Goal: Information Seeking & Learning: Learn about a topic

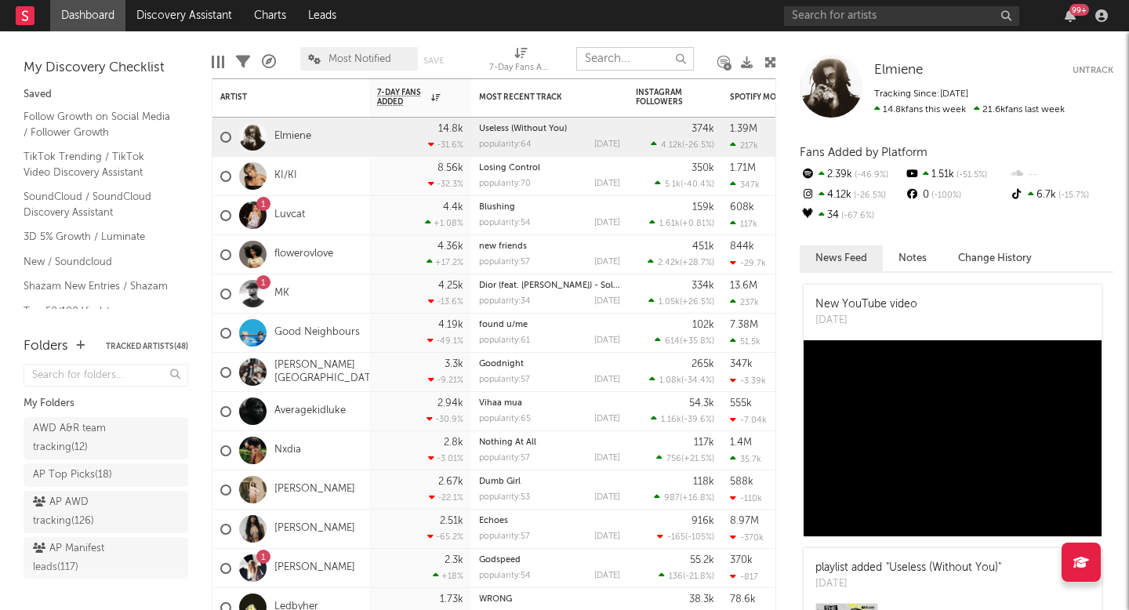
click at [622, 67] on input "text" at bounding box center [635, 59] width 118 height 24
paste input "[URL][DOMAIN_NAME]"
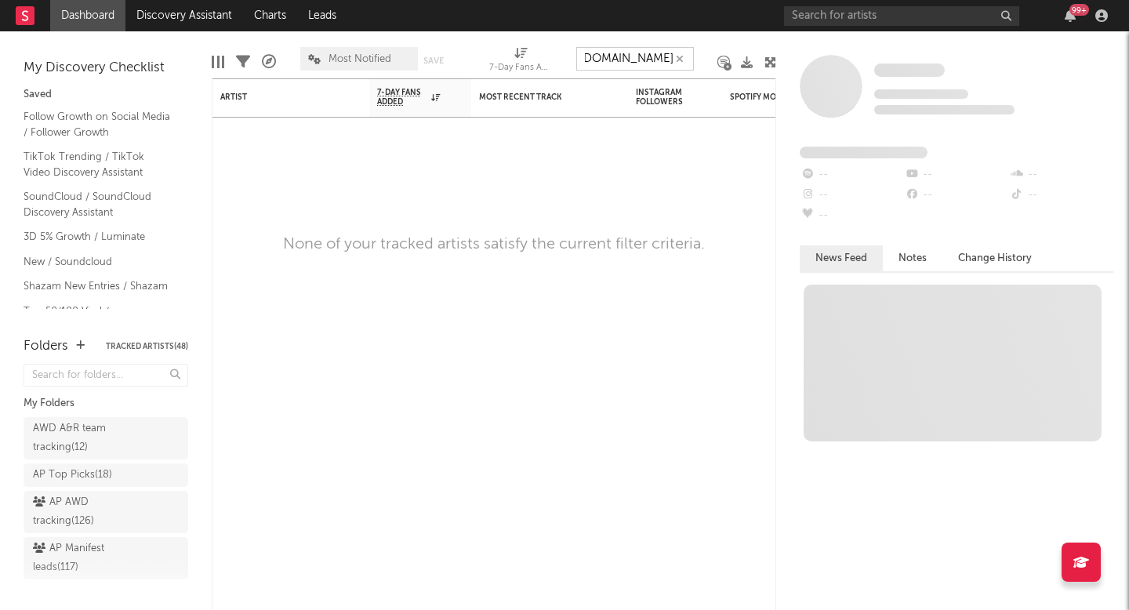
click at [629, 54] on input "[URL][DOMAIN_NAME]" at bounding box center [635, 59] width 118 height 24
type input "[URL][DOMAIN_NAME]"
click at [878, 17] on input "text" at bounding box center [901, 16] width 235 height 20
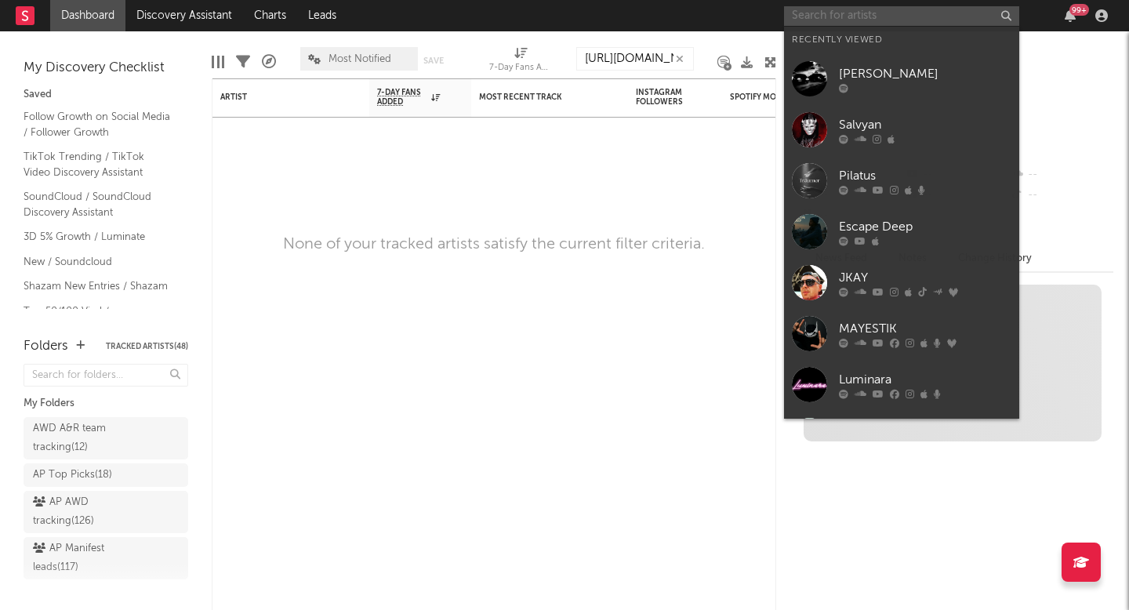
paste input "[URL][DOMAIN_NAME]"
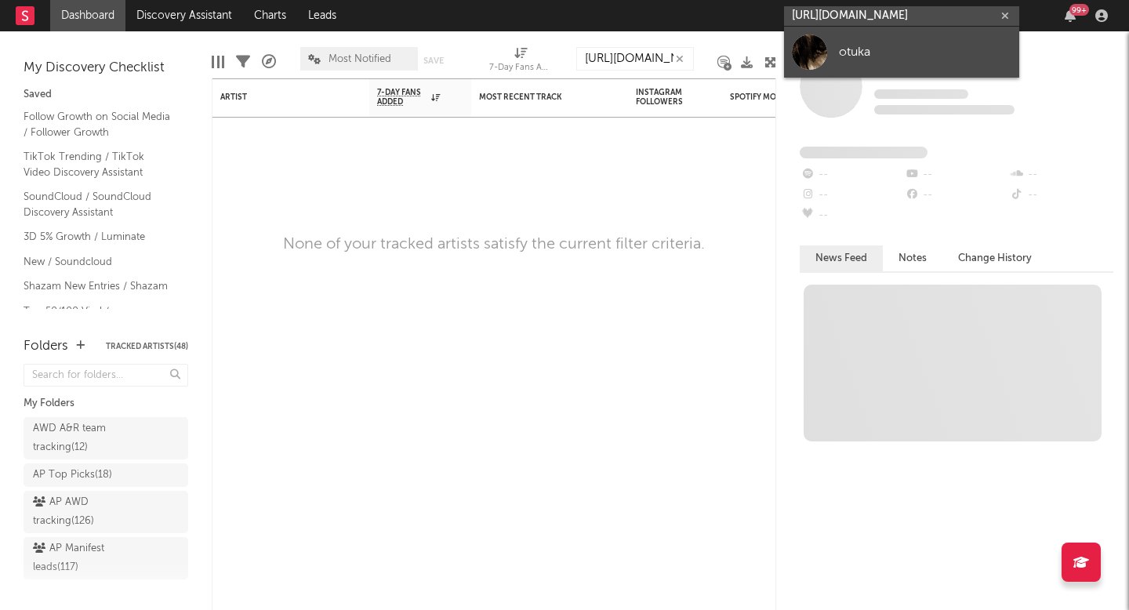
type input "[URL][DOMAIN_NAME]"
click at [867, 45] on div "otuka" at bounding box center [925, 51] width 172 height 19
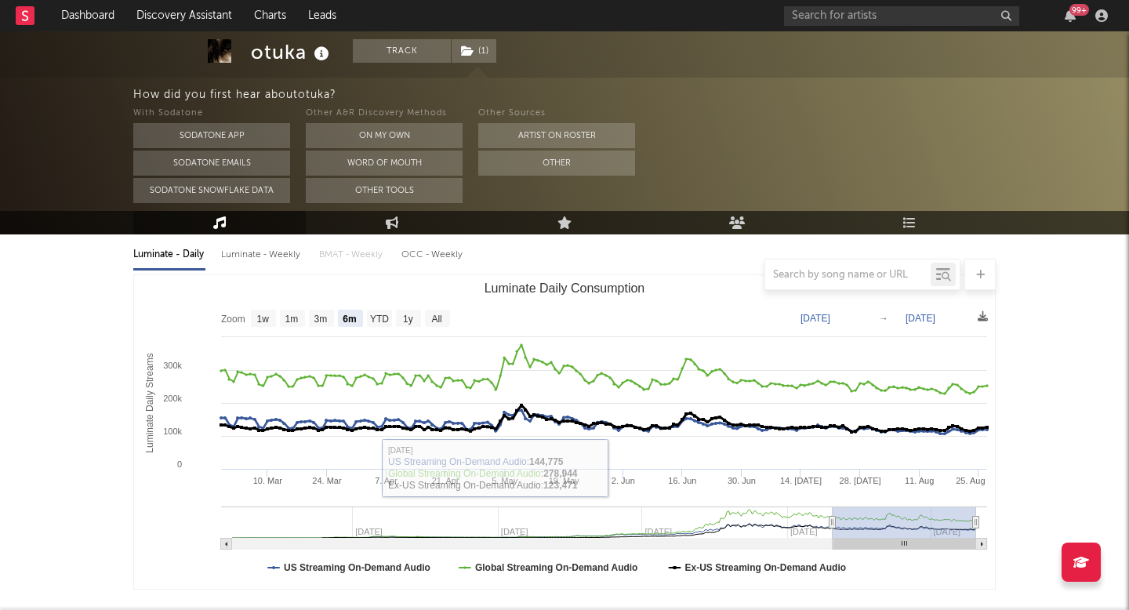
scroll to position [163, 0]
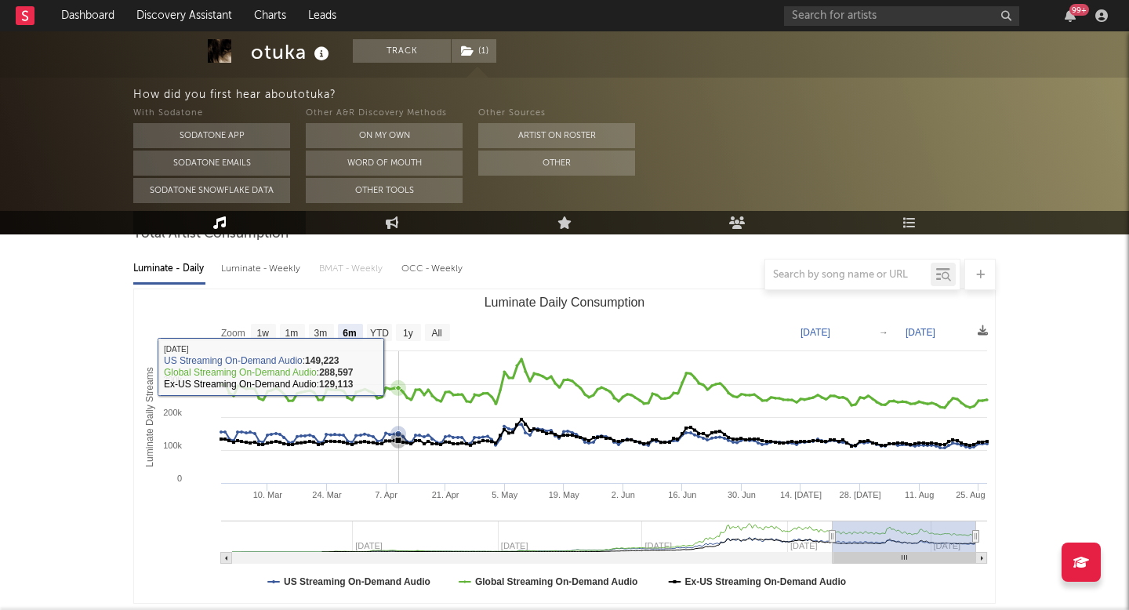
click at [404, 347] on rect "Luminate Daily Consumption" at bounding box center [564, 446] width 861 height 314
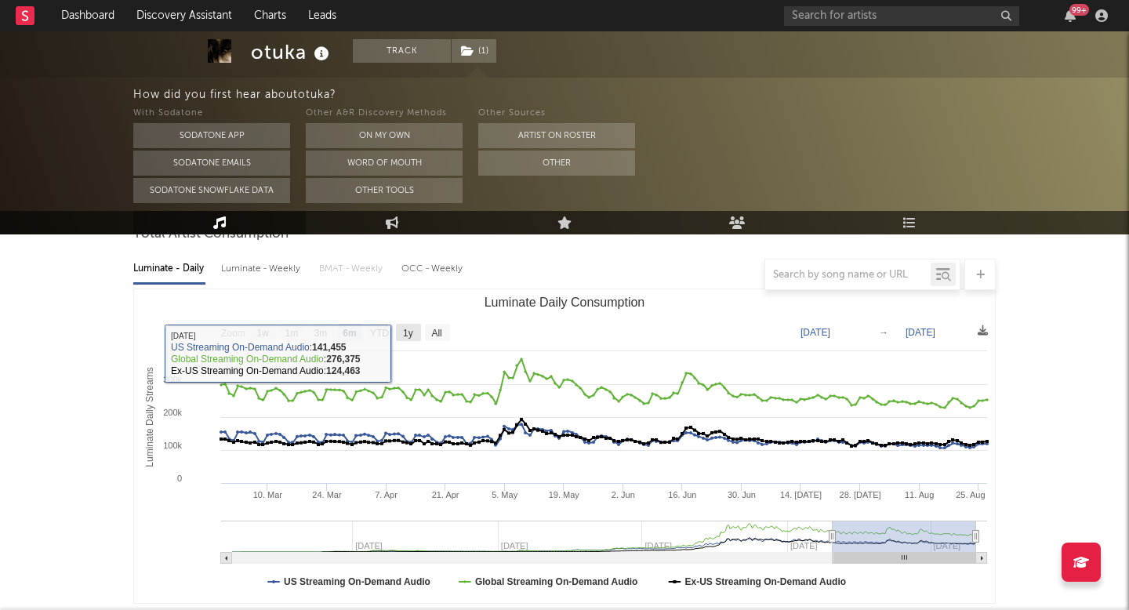
click at [429, 338] on rect "Luminate Daily Consumption" at bounding box center [437, 332] width 25 height 17
select select "All"
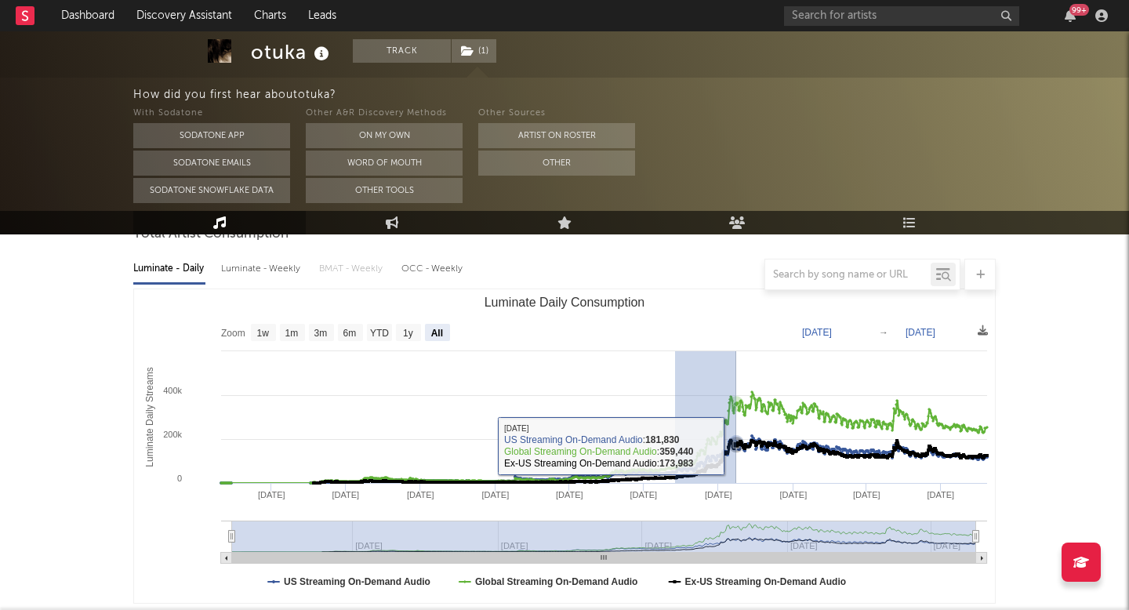
drag, startPoint x: 675, startPoint y: 448, endPoint x: 736, endPoint y: 445, distance: 61.2
click at [736, 445] on icon "Created with Highcharts 10.3.3 Luminate Daily Streams Luminate Daily Consumptio…" at bounding box center [564, 446] width 861 height 314
type input "[DATE]"
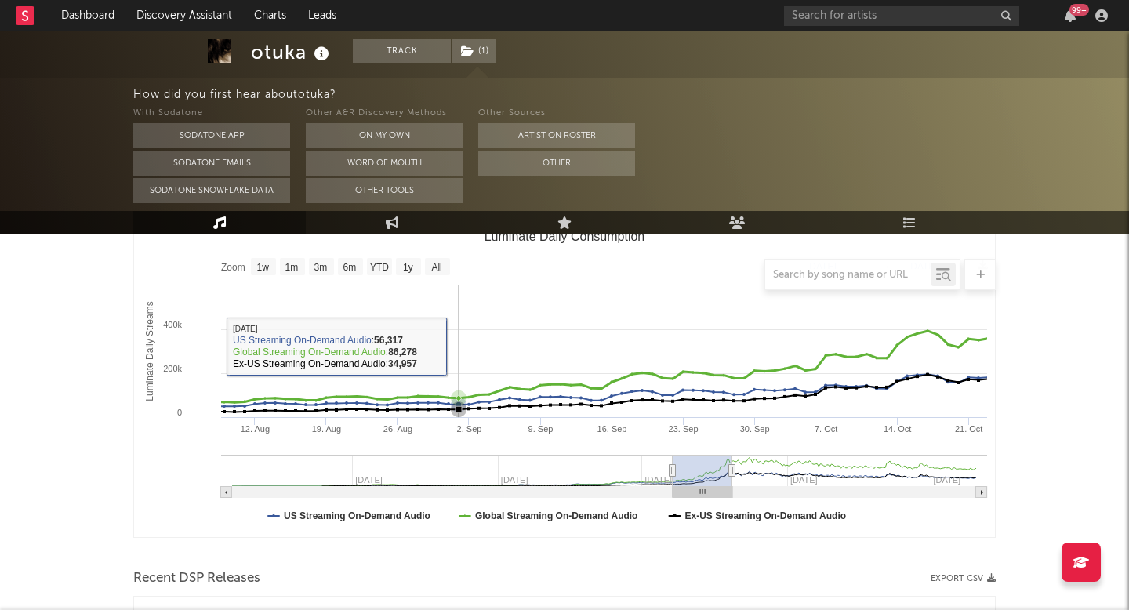
scroll to position [266, 0]
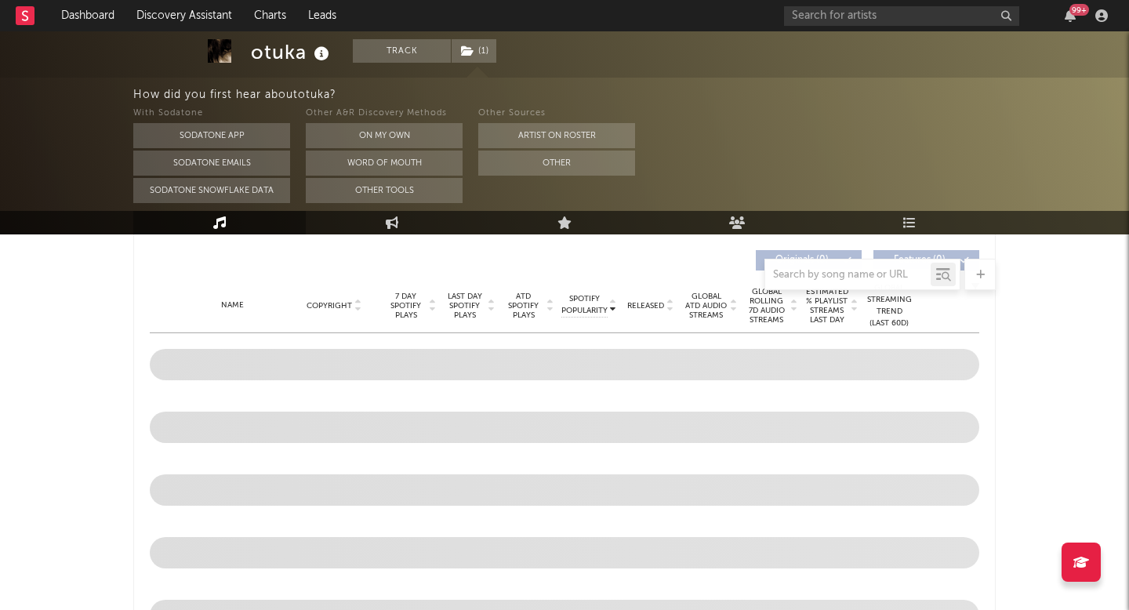
scroll to position [485, 0]
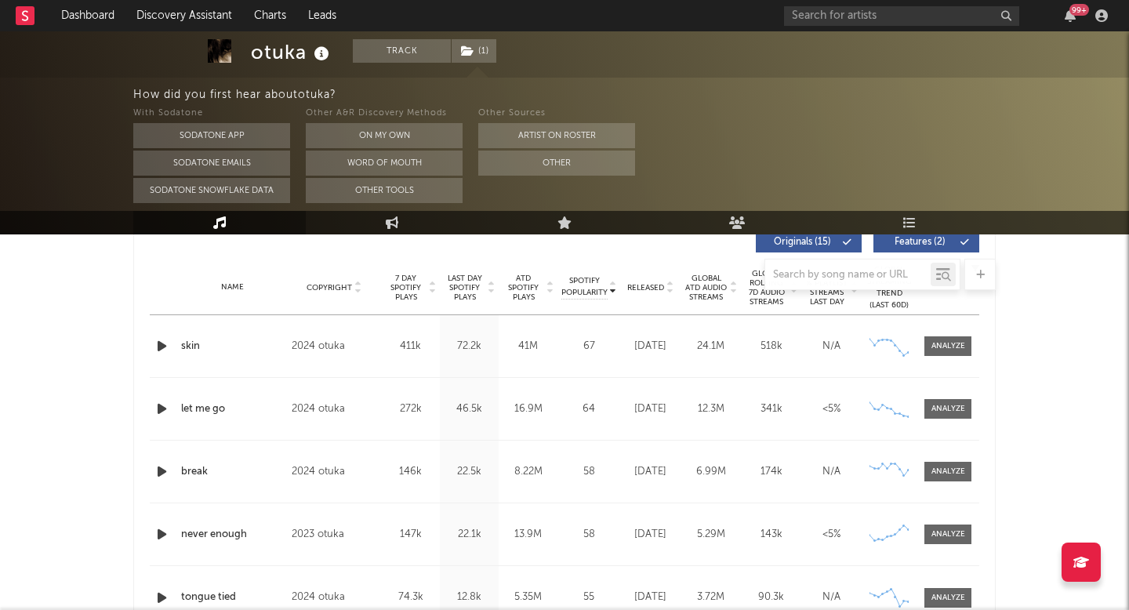
select select "6m"
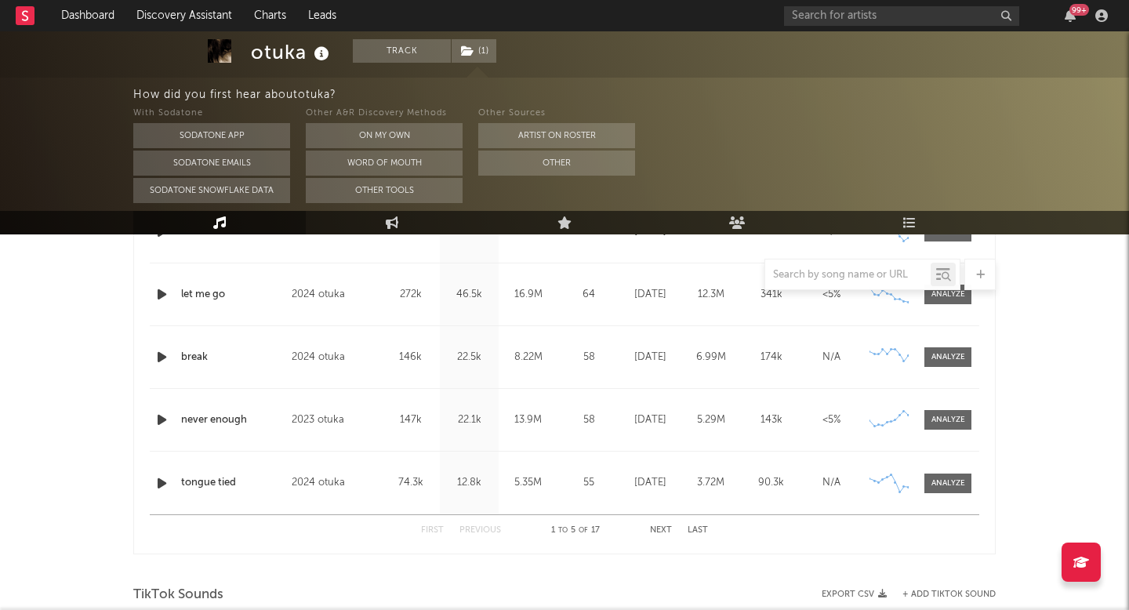
scroll to position [710, 0]
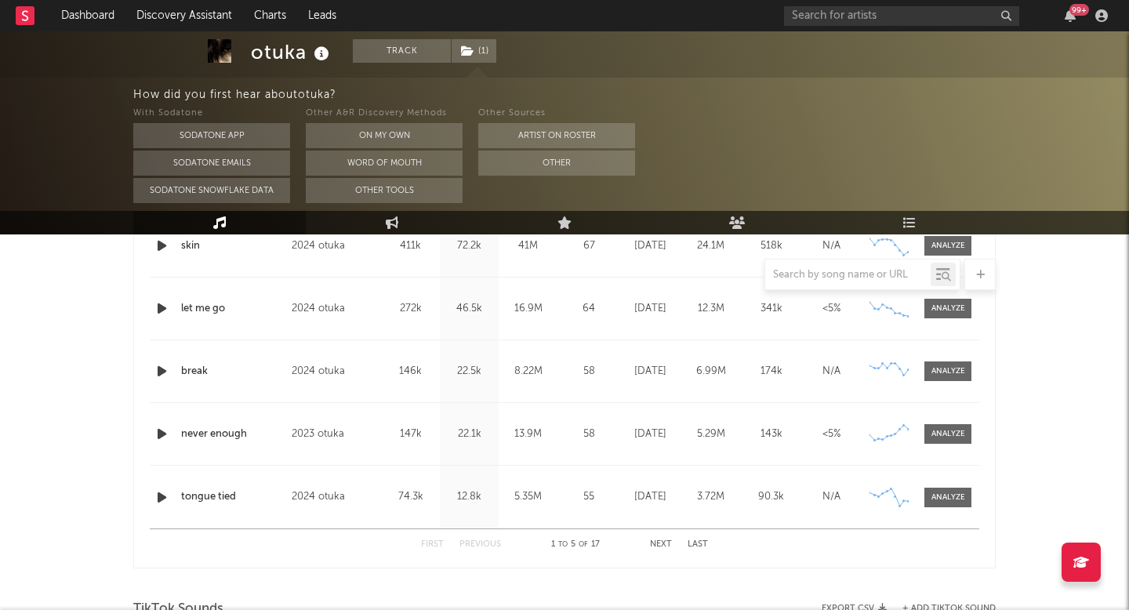
click at [940, 486] on div "Name tongue tied Copyright 2024 otuka Label otuka Album Names year of the cat C…" at bounding box center [565, 497] width 830 height 63
click at [936, 488] on span at bounding box center [947, 498] width 47 height 20
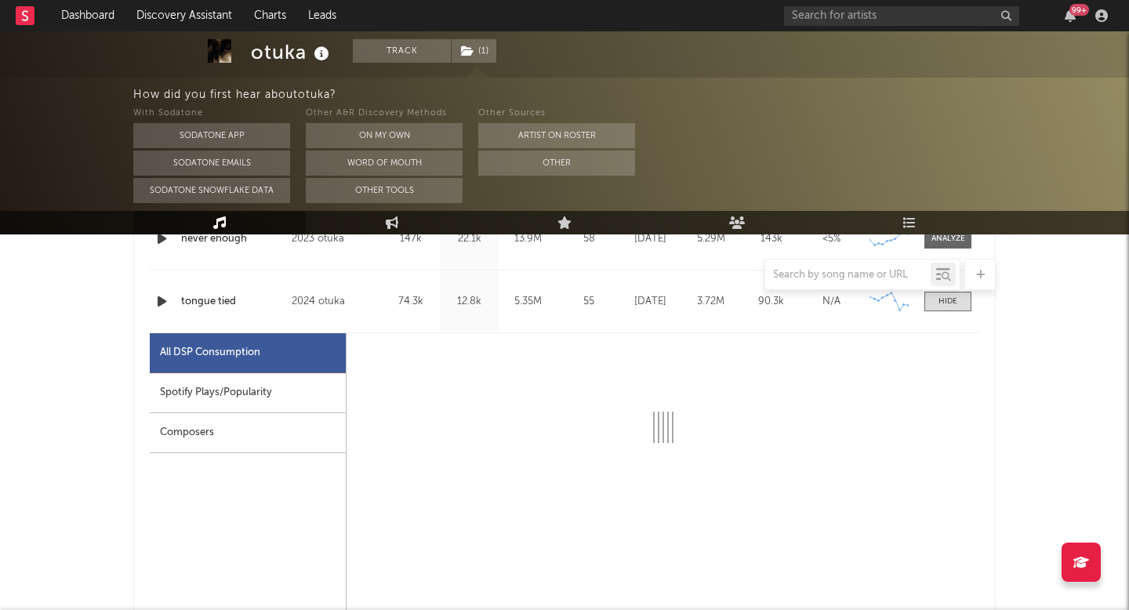
scroll to position [989, 0]
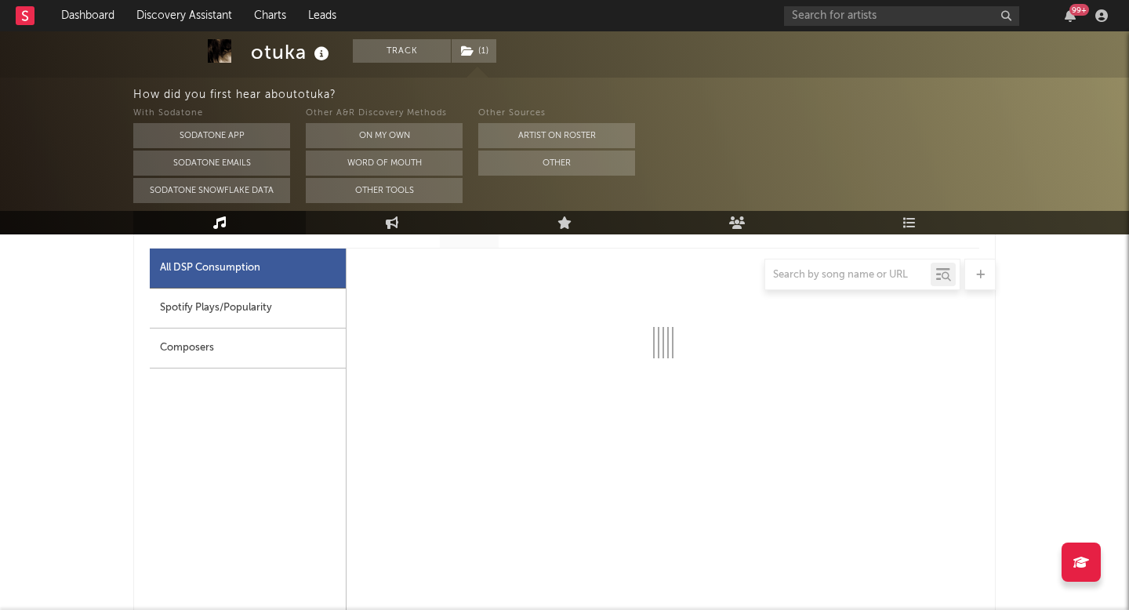
click at [270, 285] on div at bounding box center [564, 274] width 862 height 31
click at [260, 309] on div "Spotify Plays/Popularity" at bounding box center [248, 309] width 196 height 40
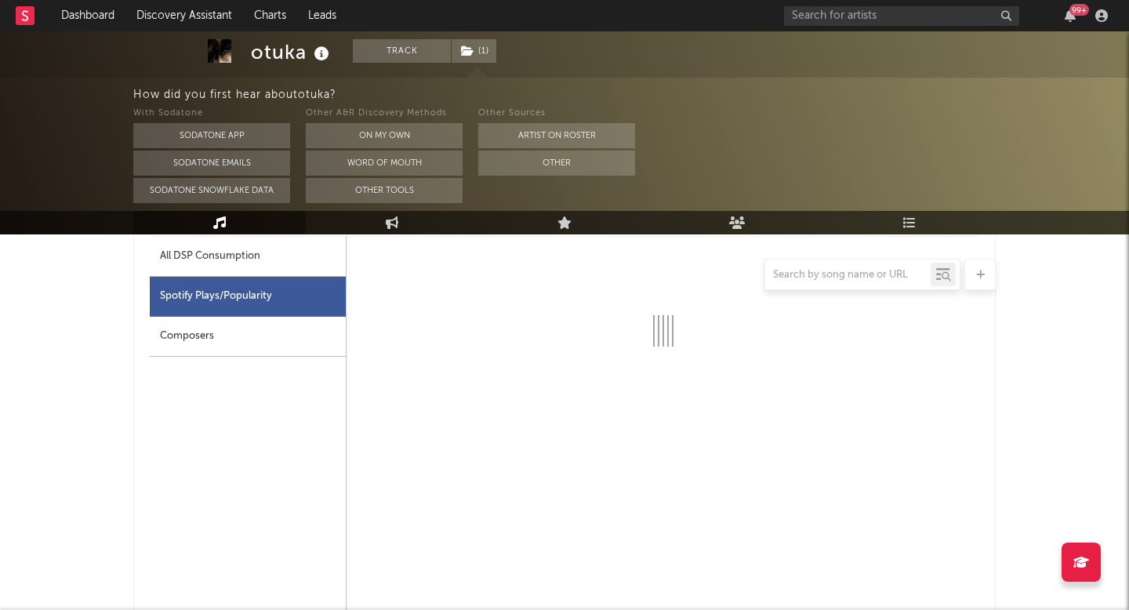
scroll to position [1050, 0]
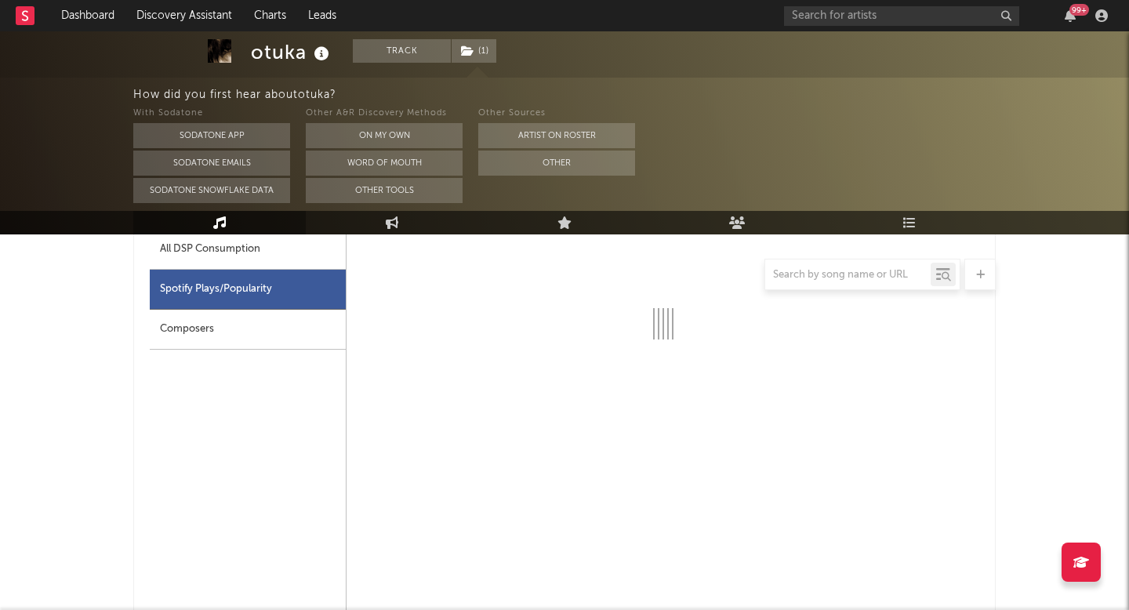
select select "6m"
select select "1w"
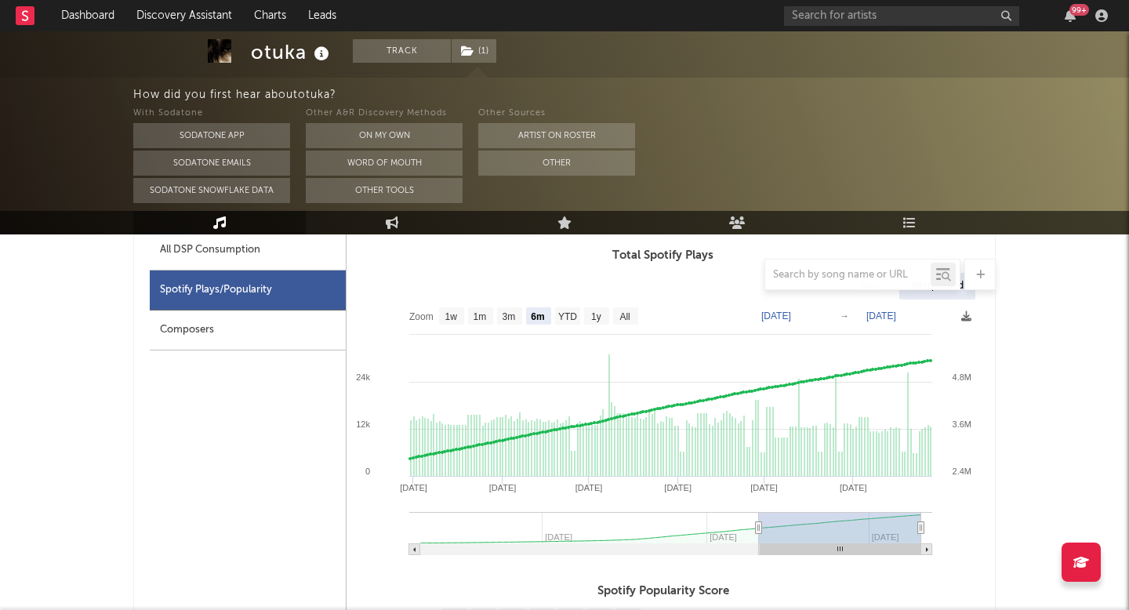
scroll to position [1009, 0]
click at [307, 466] on div "All DSP Consumption Spotify Plays/Popularity Composers" at bounding box center [248, 601] width 197 height 745
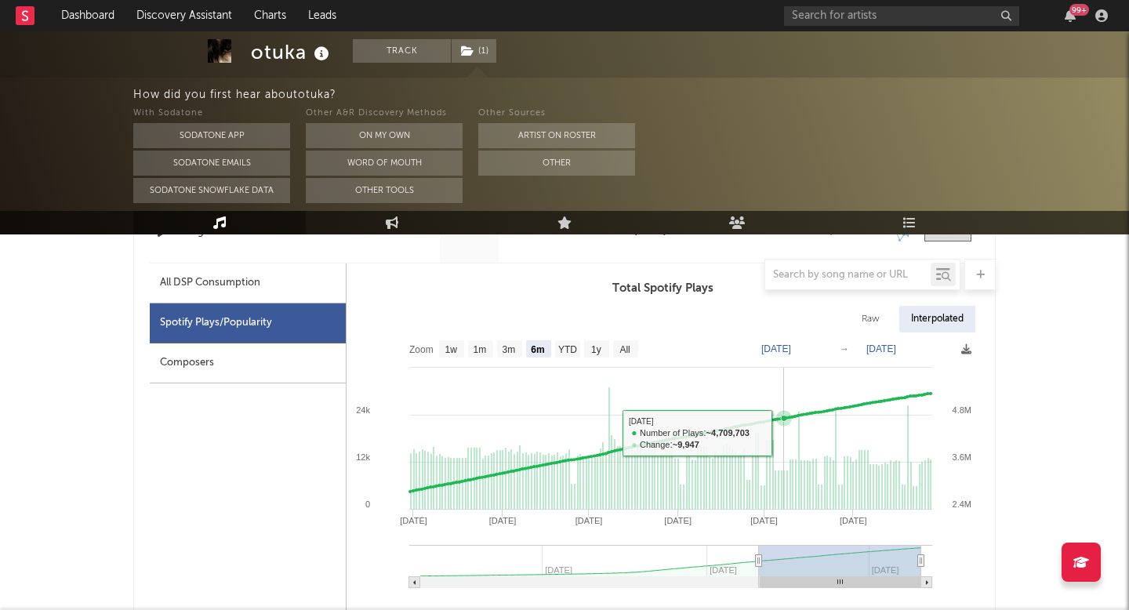
scroll to position [964, 0]
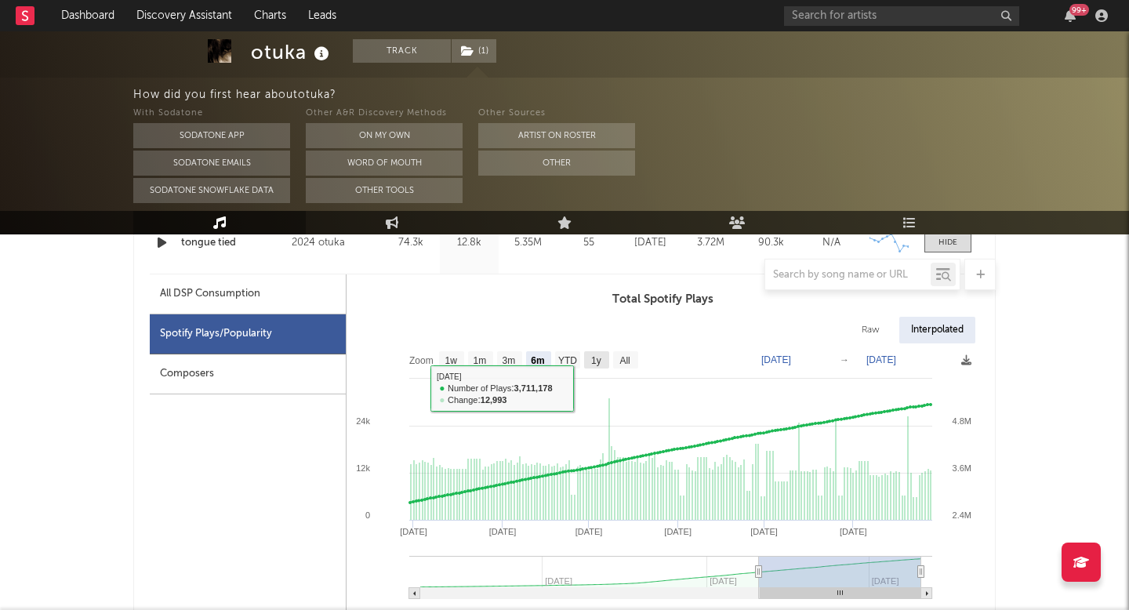
click at [595, 365] on text "1y" at bounding box center [596, 360] width 10 height 11
select select "1y"
type input "[DATE]"
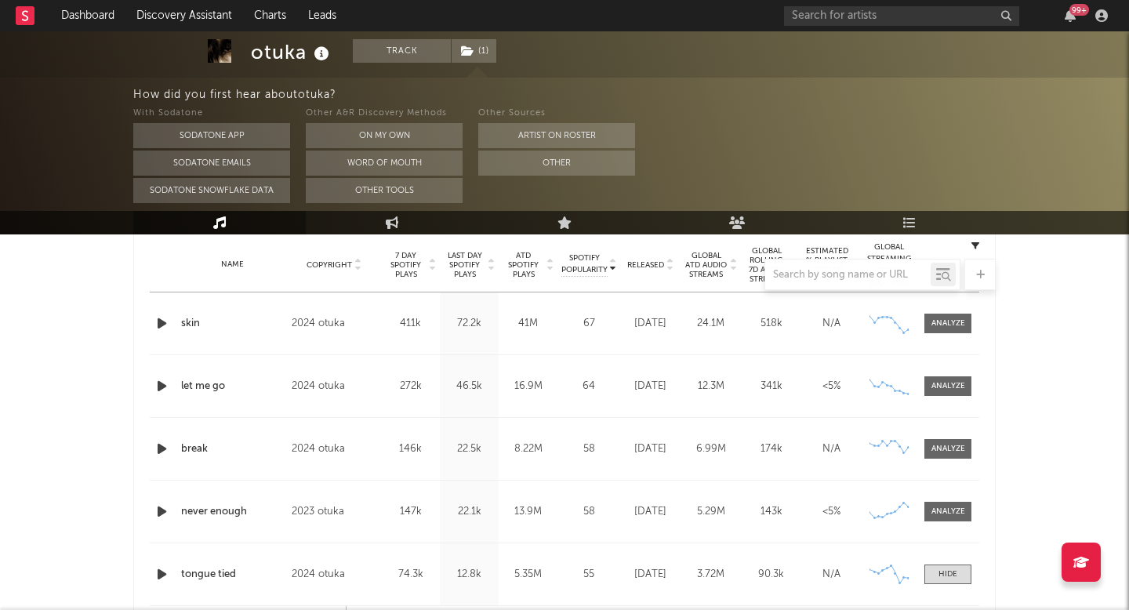
scroll to position [0, 0]
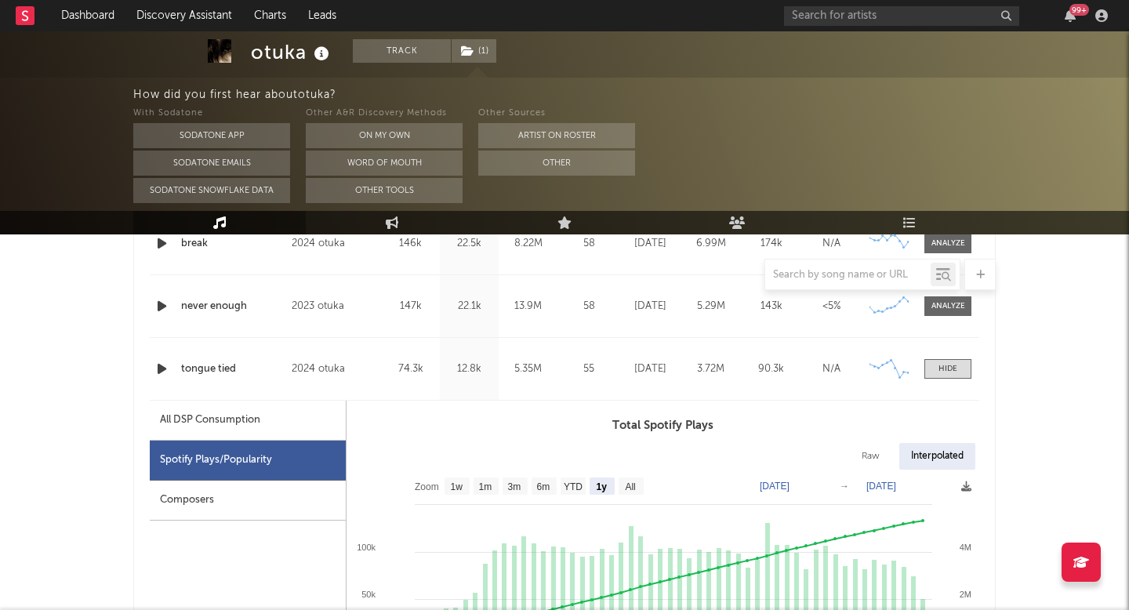
click at [597, 355] on div "Name tongue tied Copyright 2024 otuka Label otuka Album Names year of the cat C…" at bounding box center [565, 369] width 830 height 62
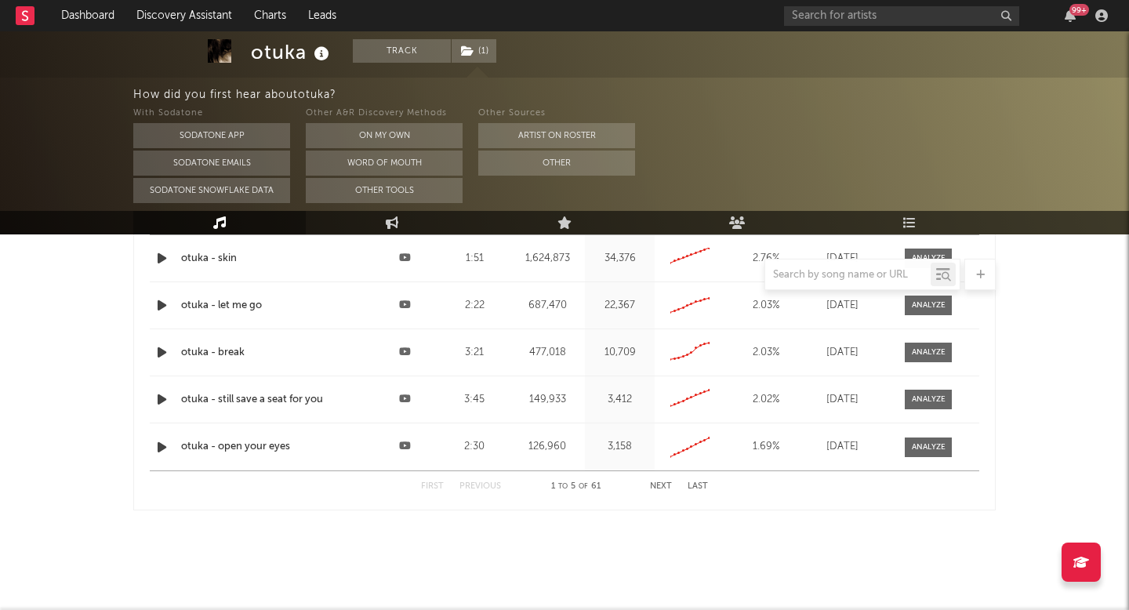
scroll to position [2677, 0]
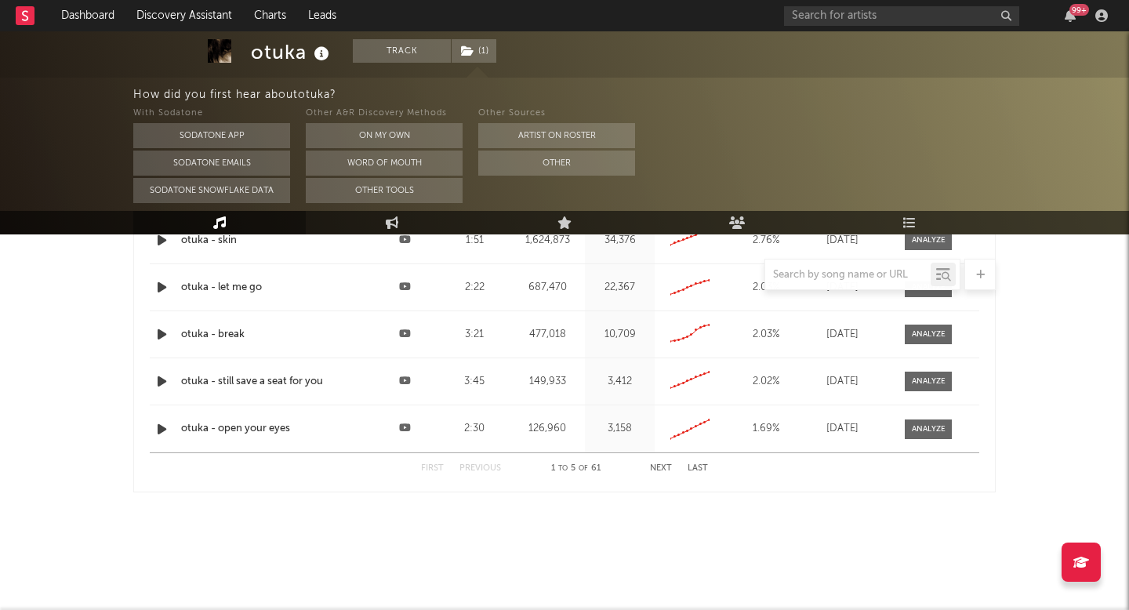
click at [659, 468] on button "Next" at bounding box center [661, 468] width 22 height 9
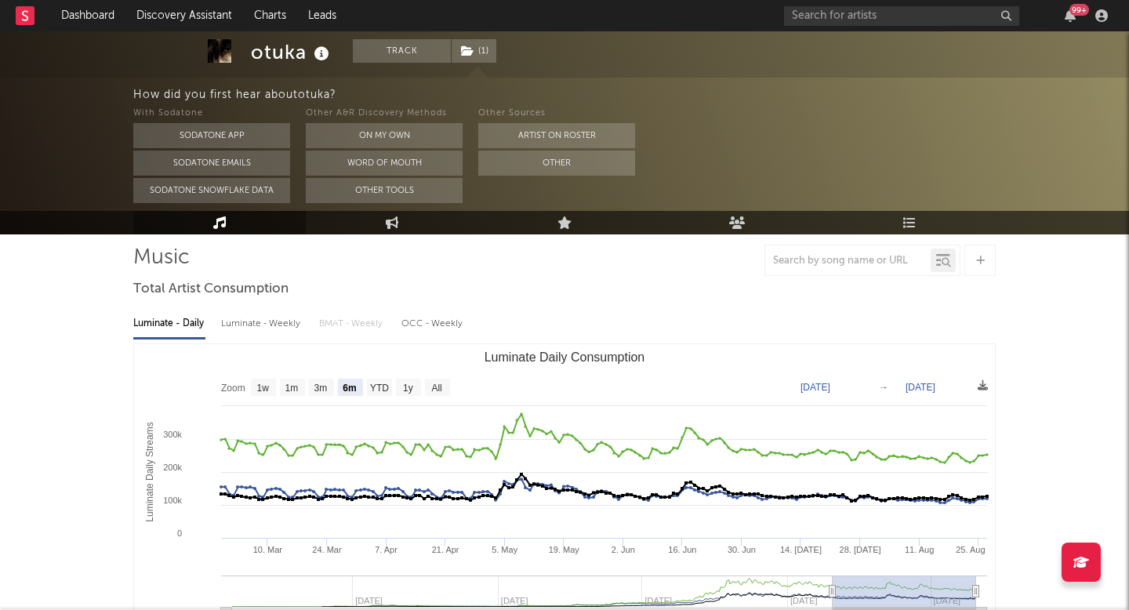
scroll to position [0, 0]
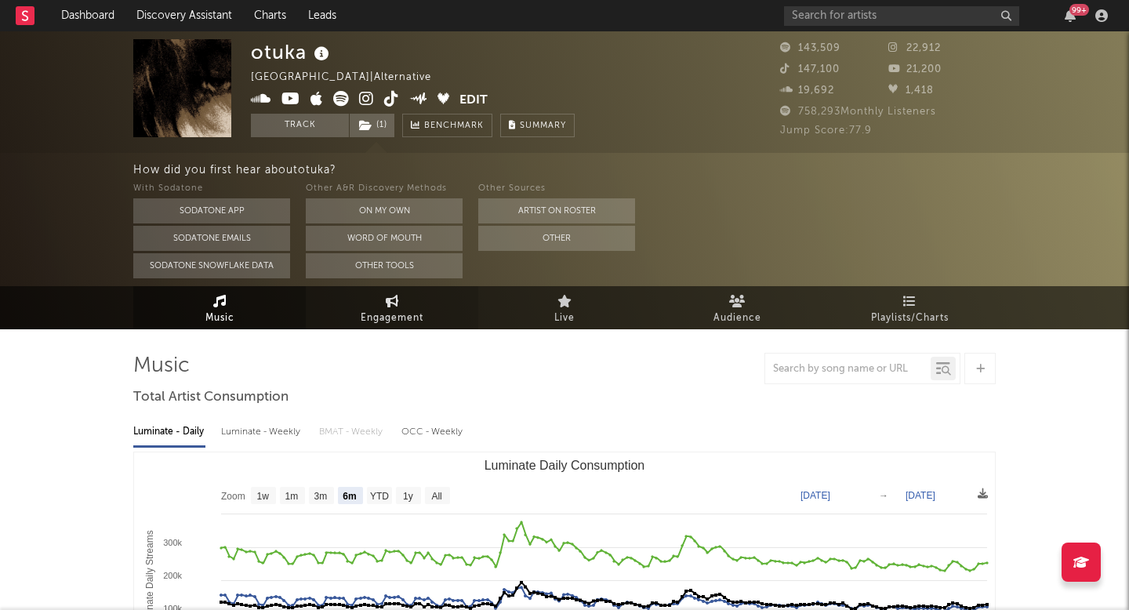
click at [394, 297] on icon at bounding box center [392, 301] width 13 height 13
select select "1w"
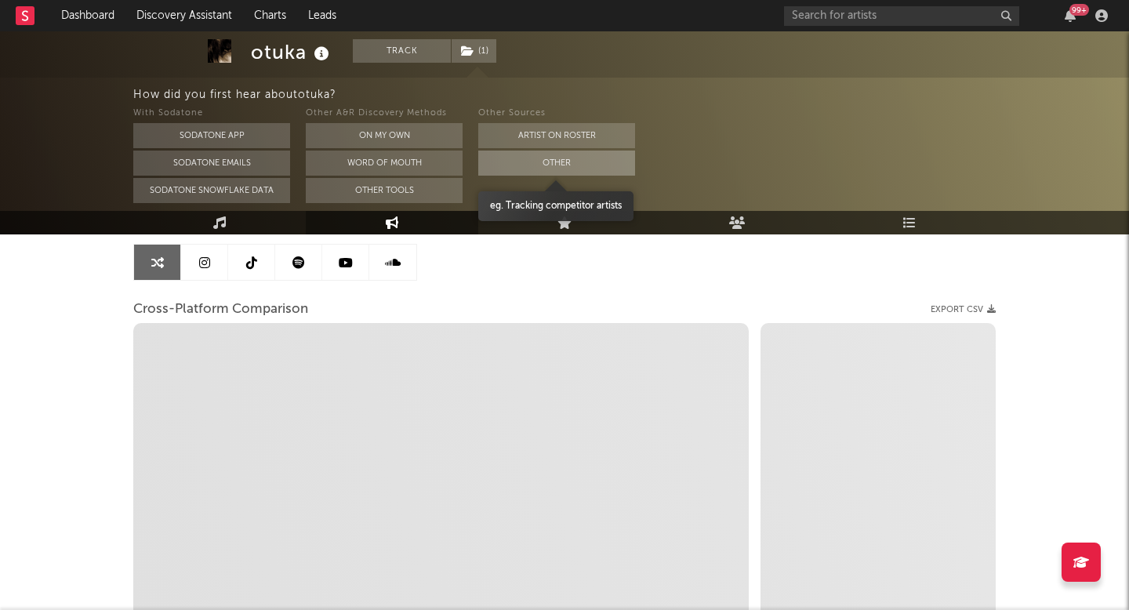
click at [541, 158] on button "Other" at bounding box center [556, 163] width 157 height 25
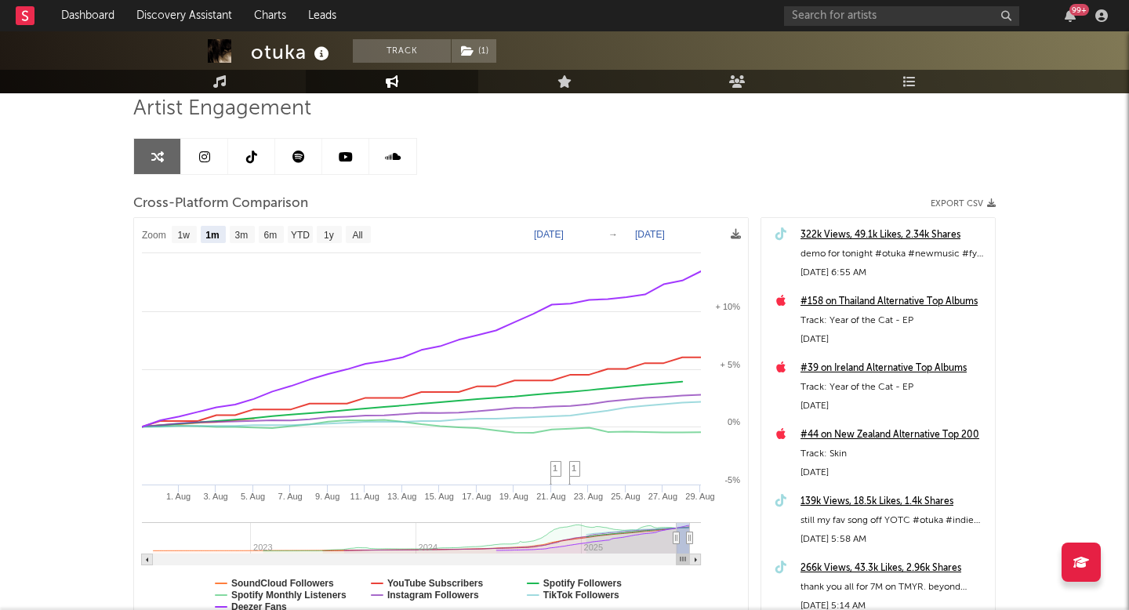
scroll to position [125, 0]
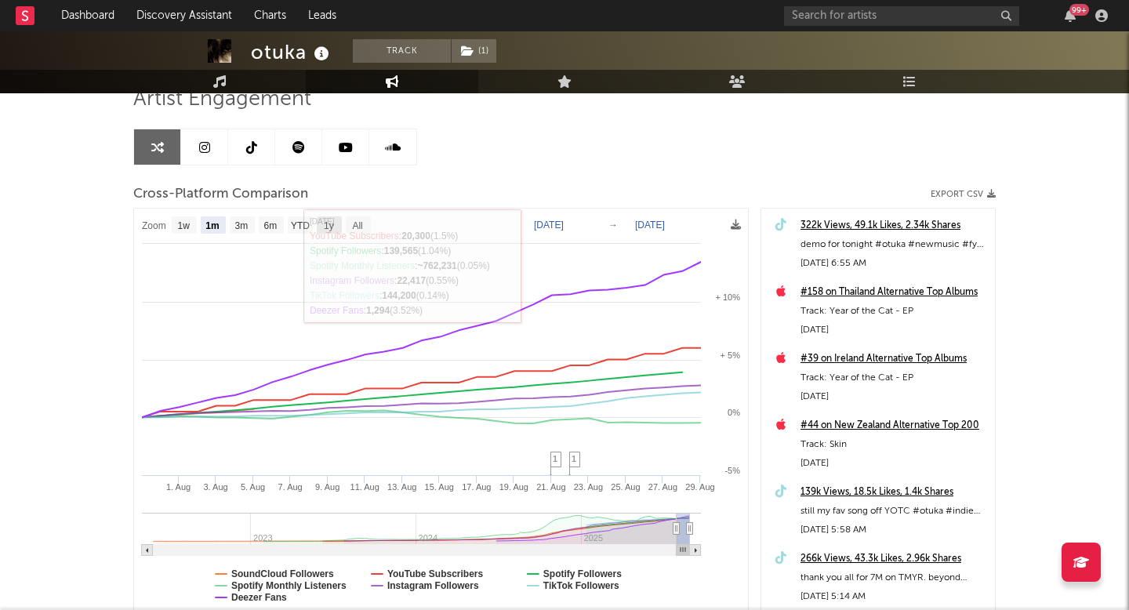
click at [335, 220] on rect at bounding box center [329, 224] width 25 height 17
select select "1y"
type input "[DATE]"
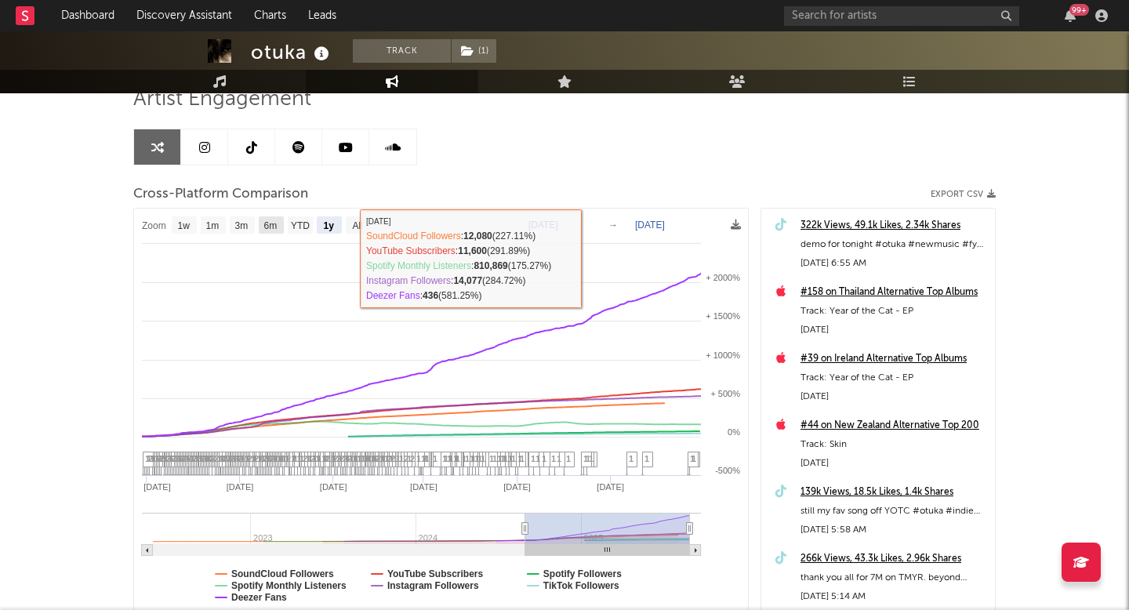
click at [271, 227] on text "6m" at bounding box center [270, 225] width 13 height 11
select select "6m"
type input "[DATE]"
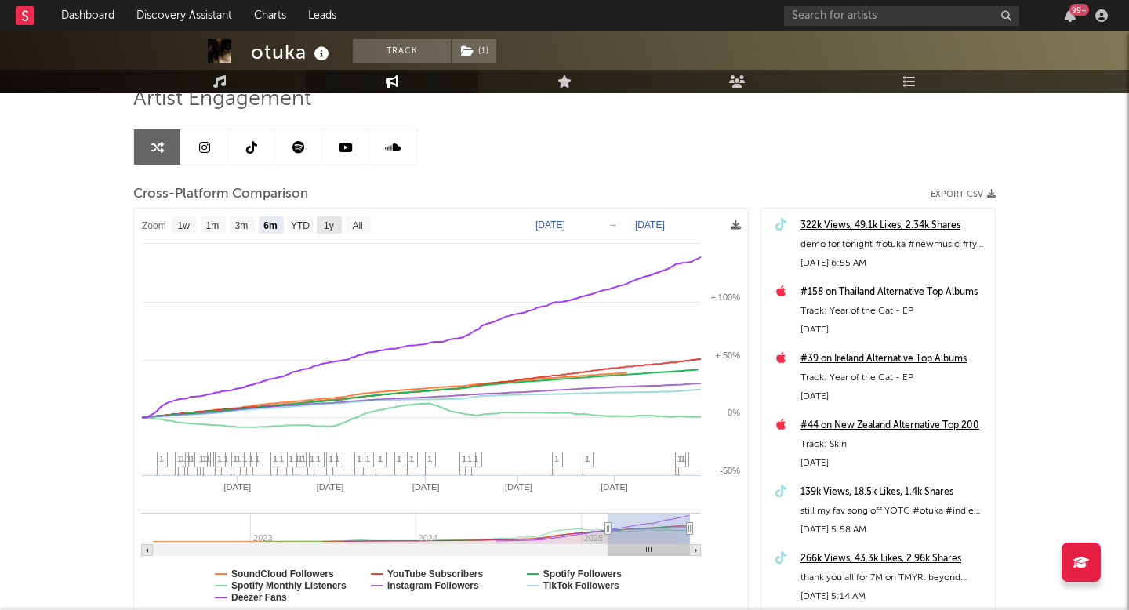
click at [325, 227] on text "1y" at bounding box center [329, 225] width 10 height 11
select select "1y"
type input "[DATE]"
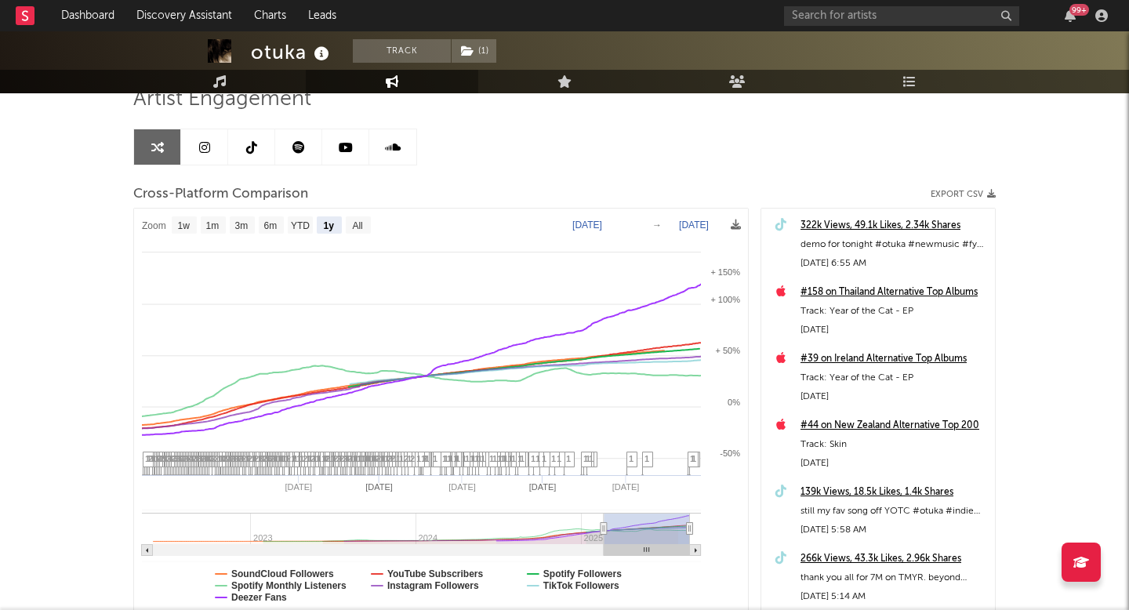
select select "1y"
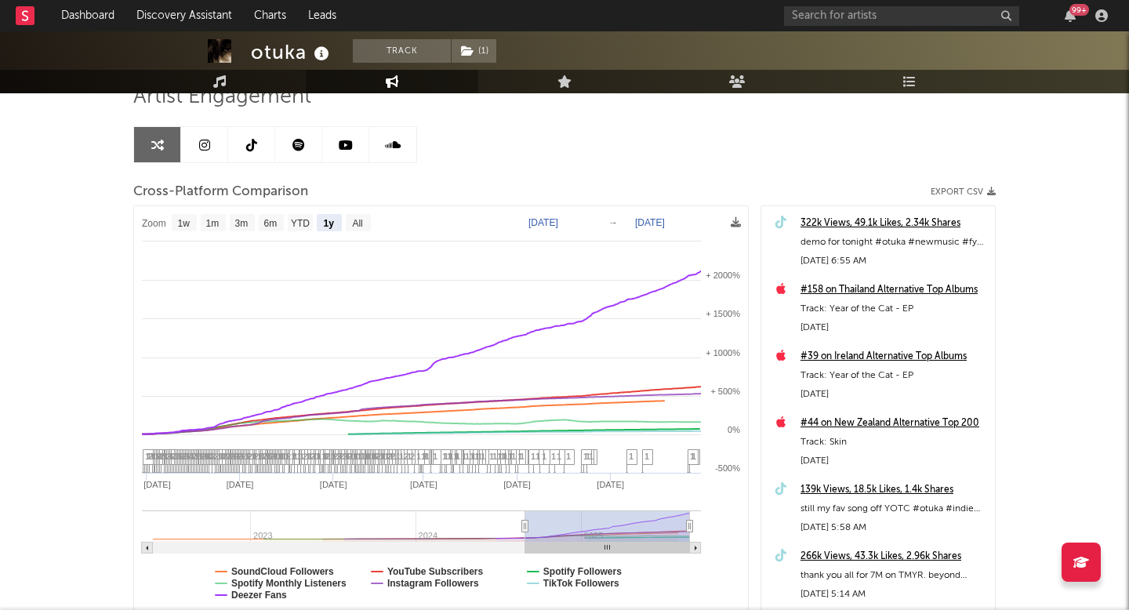
scroll to position [108, 0]
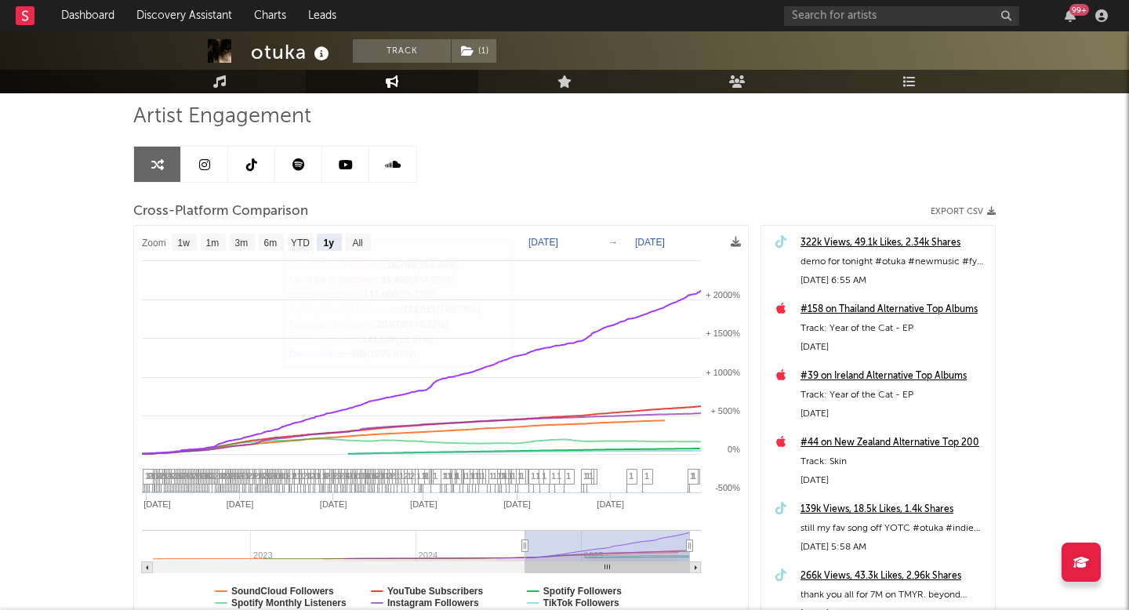
click at [209, 162] on link at bounding box center [204, 164] width 47 height 35
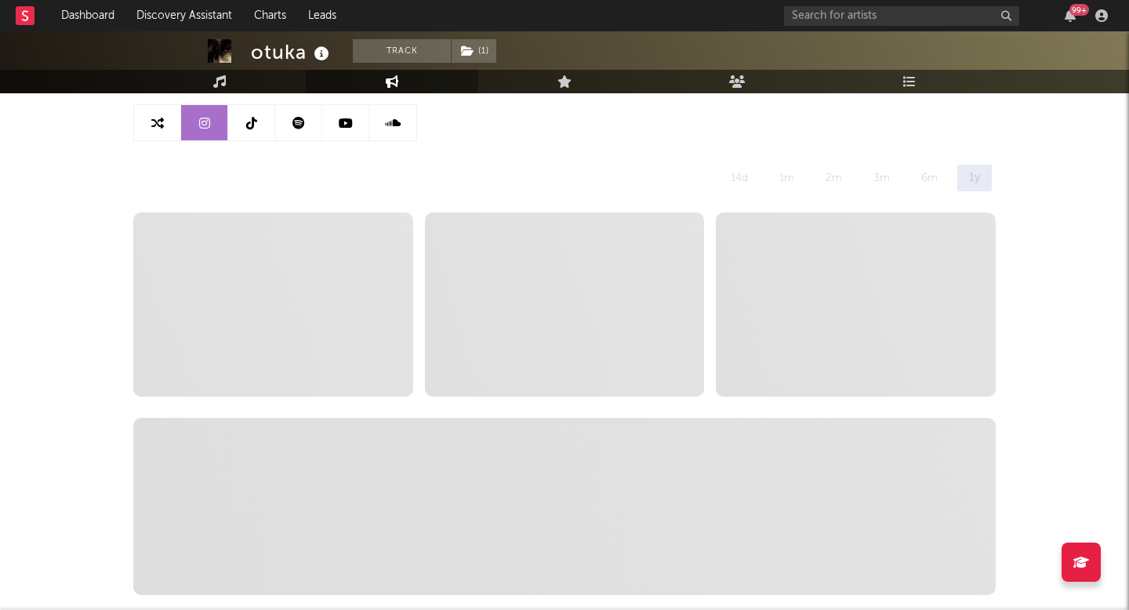
select select "6m"
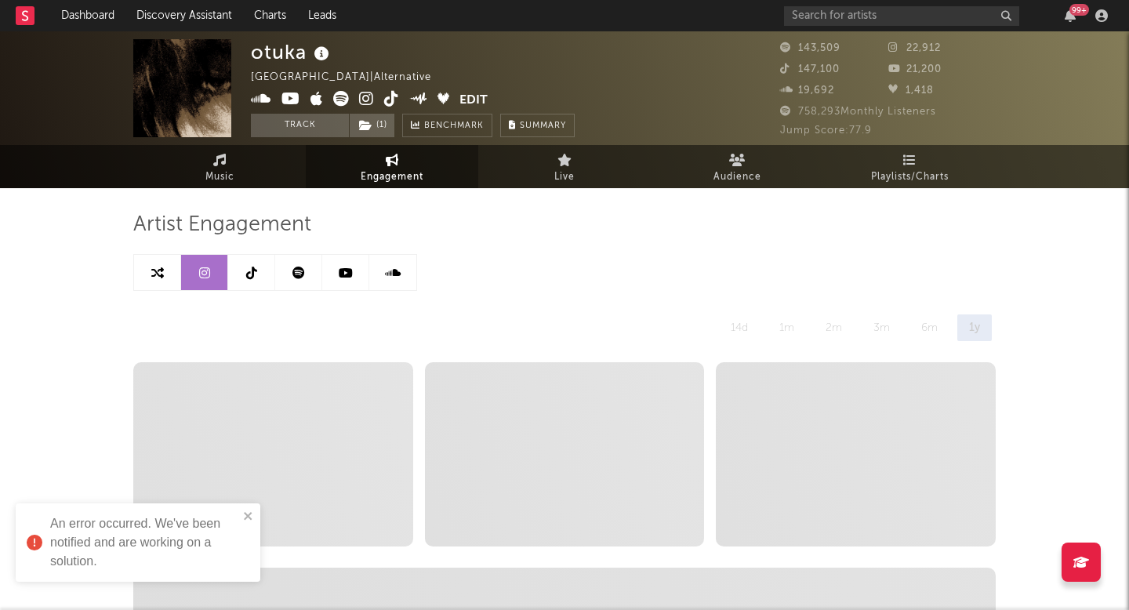
click at [260, 281] on link at bounding box center [251, 272] width 47 height 35
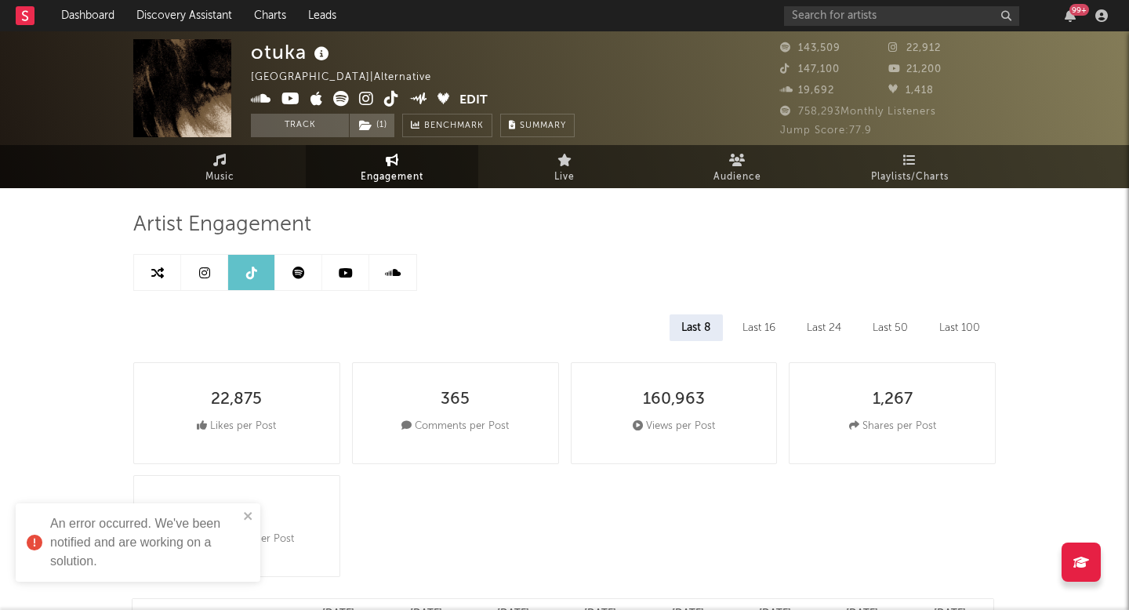
select select "6m"
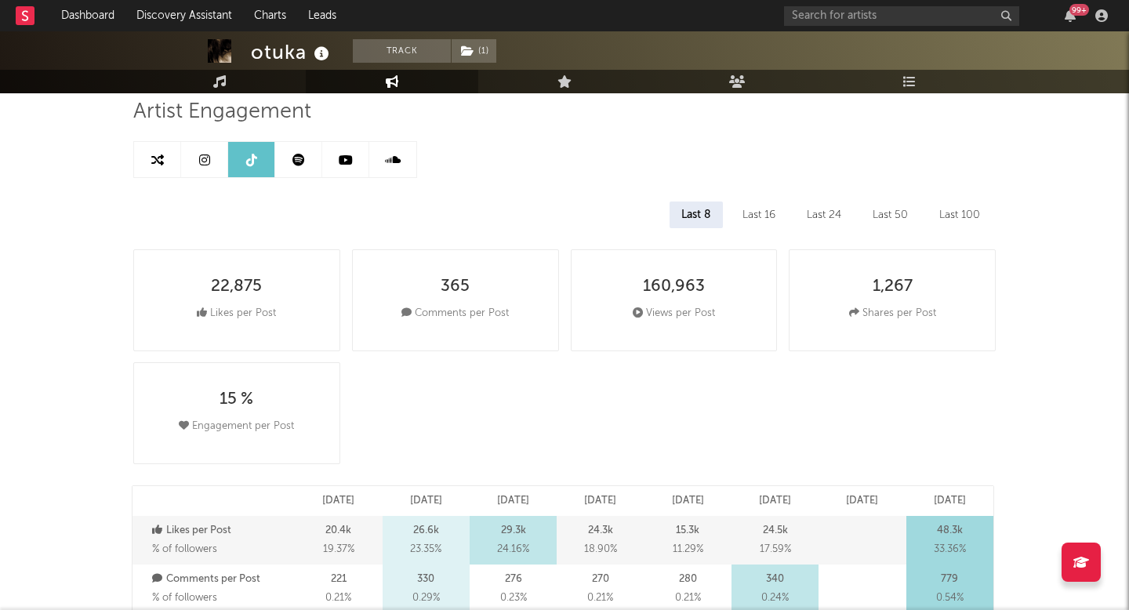
scroll to position [5, 0]
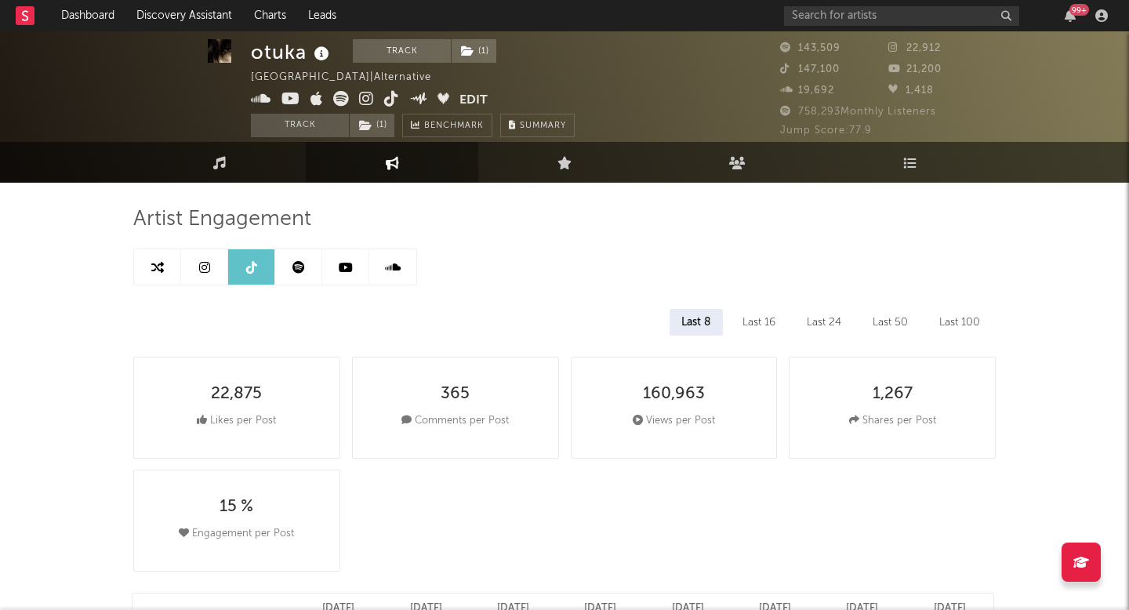
click at [310, 256] on link at bounding box center [298, 266] width 47 height 35
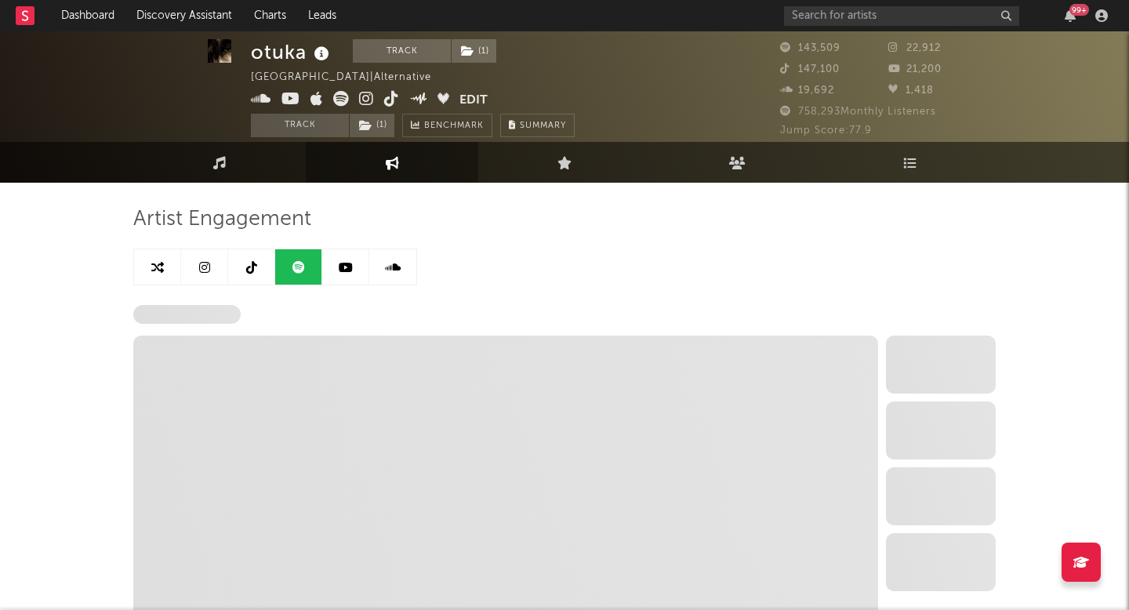
select select "6m"
select select "1w"
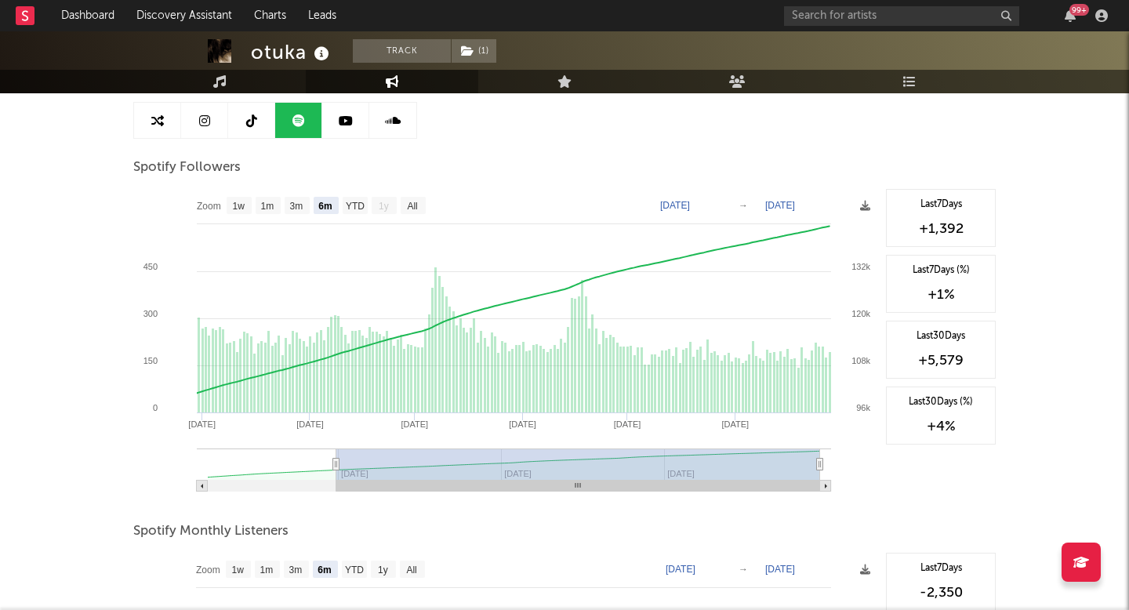
scroll to position [65, 0]
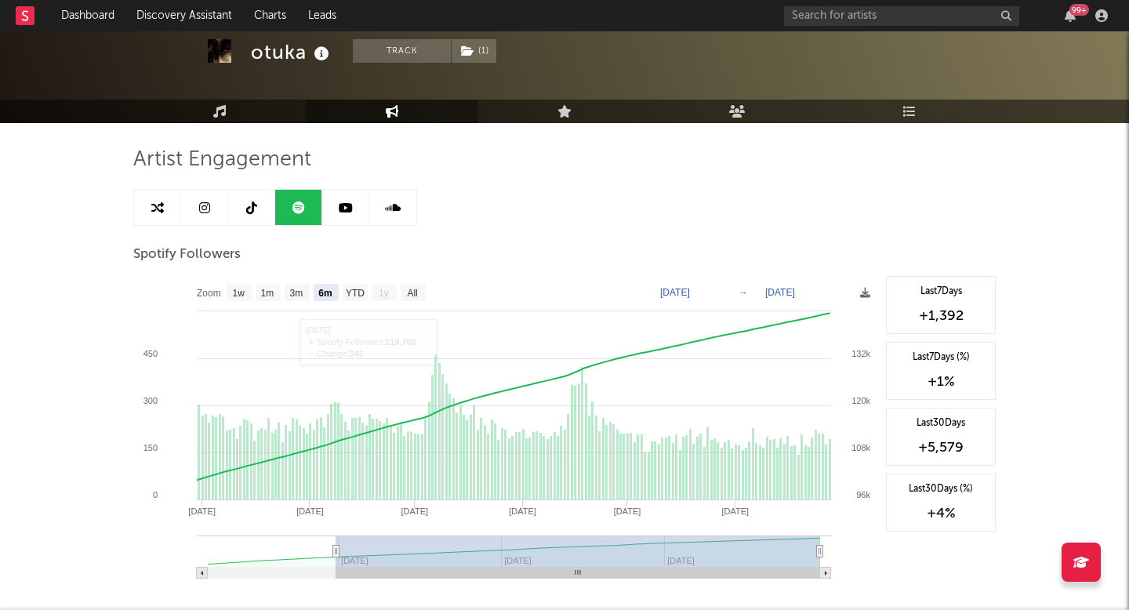
click at [340, 212] on icon at bounding box center [346, 207] width 14 height 13
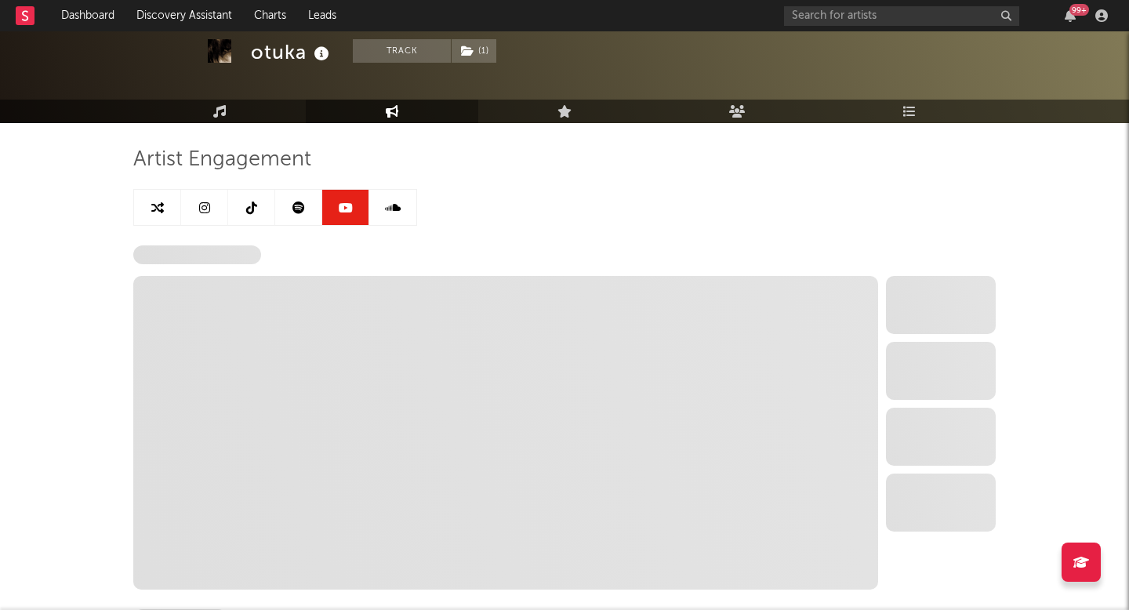
select select "6m"
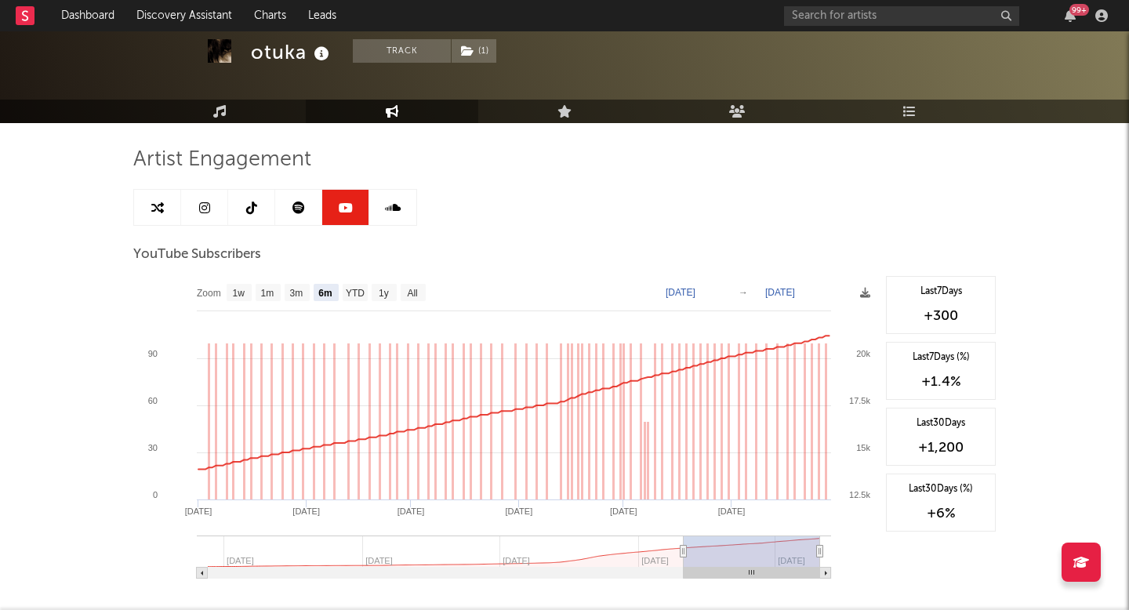
click at [300, 208] on icon at bounding box center [298, 207] width 13 height 13
select select "6m"
select select "1w"
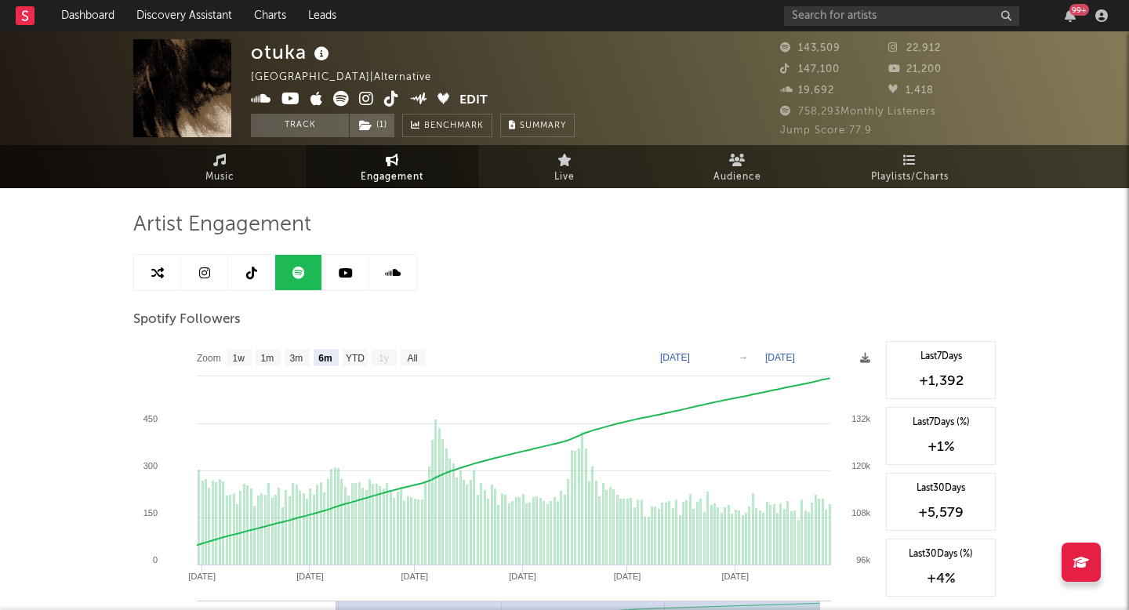
click at [343, 269] on icon at bounding box center [346, 273] width 14 height 13
select select "6m"
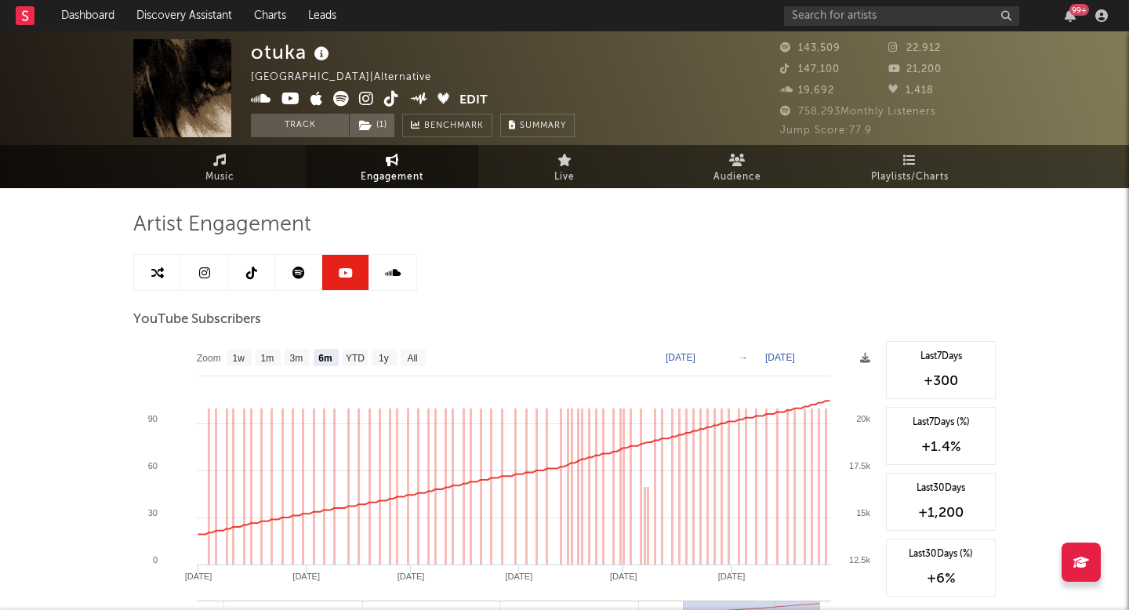
click at [387, 278] on icon at bounding box center [393, 273] width 16 height 13
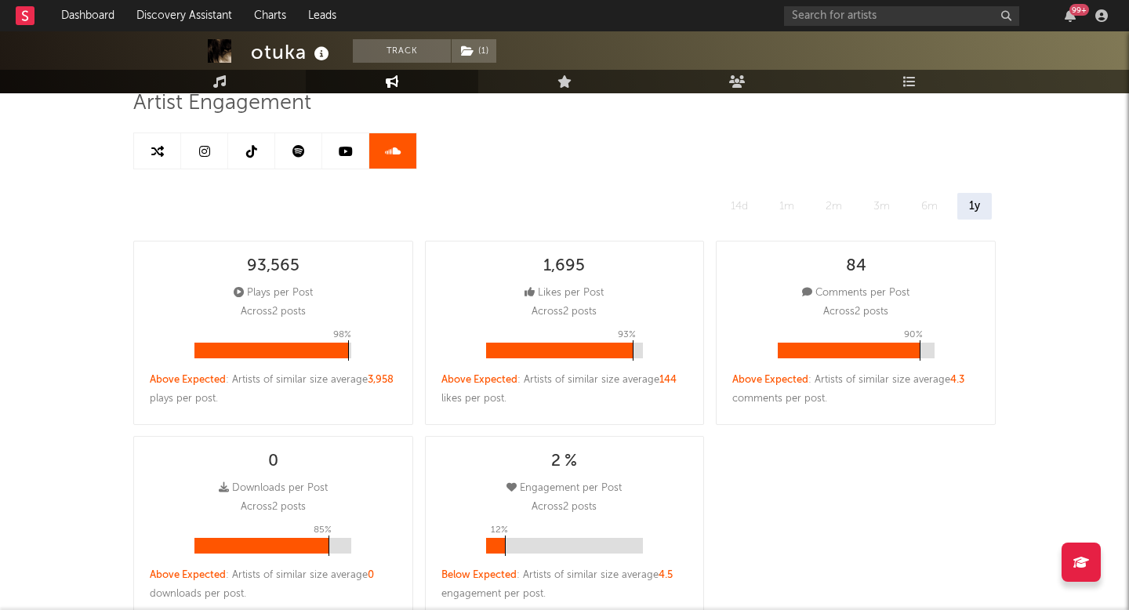
select select "6m"
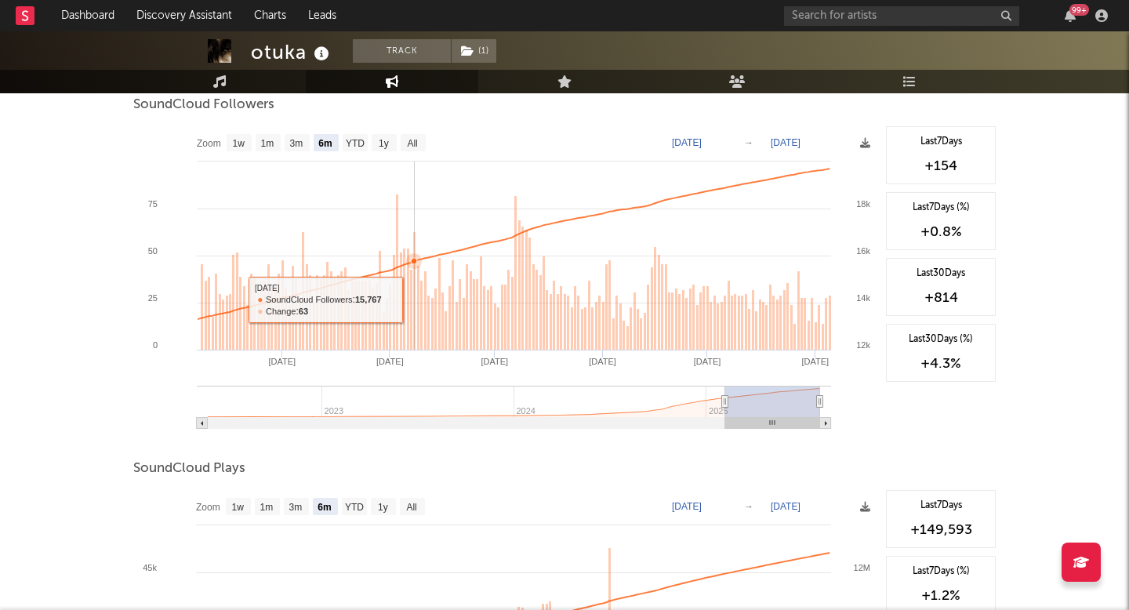
scroll to position [635, 0]
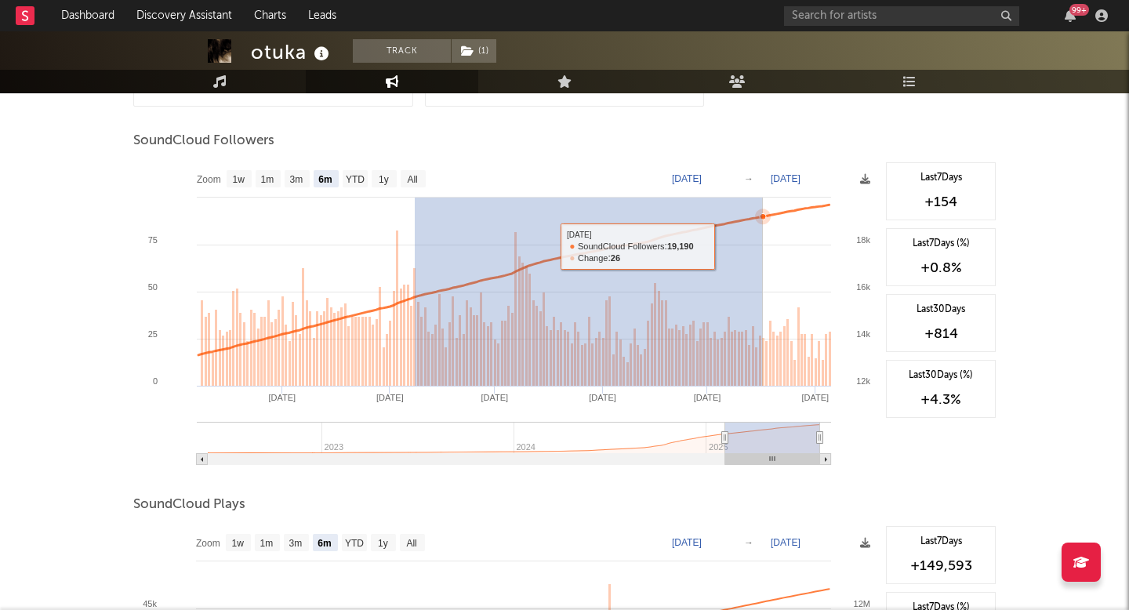
drag, startPoint x: 415, startPoint y: 215, endPoint x: 809, endPoint y: 250, distance: 395.9
click at [808, 249] on rect at bounding box center [505, 319] width 745 height 314
type input "[DATE]"
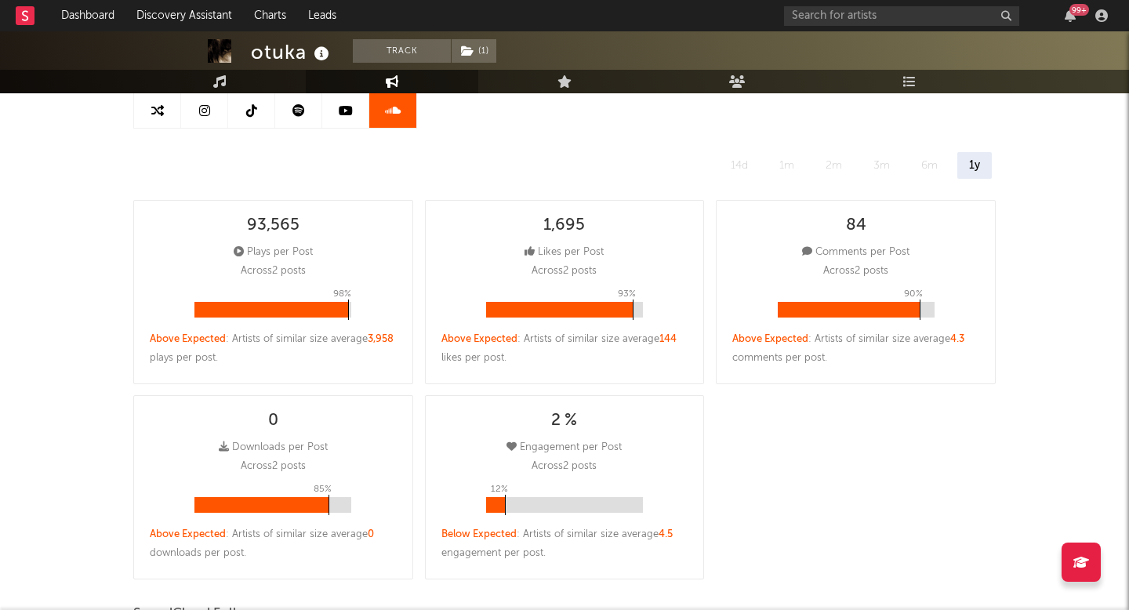
scroll to position [195, 0]
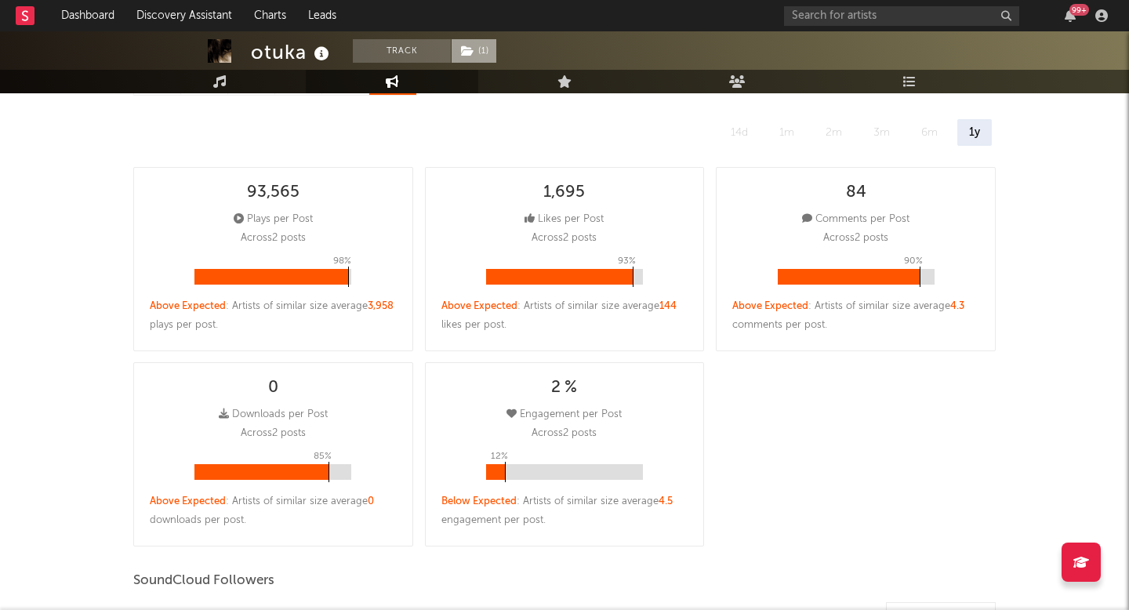
click at [462, 40] on span "( 1 )" at bounding box center [474, 51] width 46 height 24
